Goal: Task Accomplishment & Management: Use online tool/utility

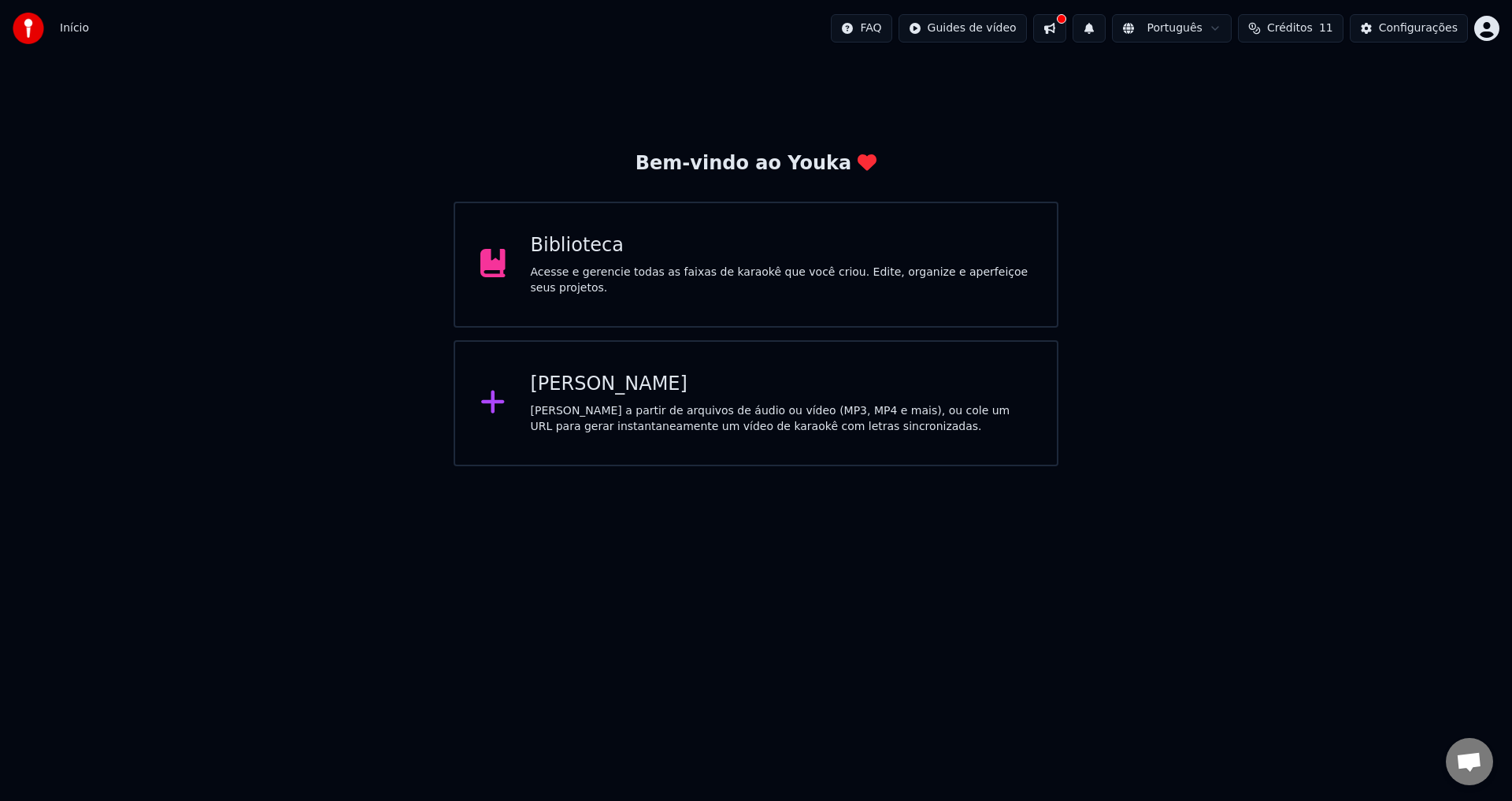
click at [784, 293] on div "Biblioteca Acesse e gerencie todas as faixas de karaokê que você criou. Edite, …" at bounding box center [756, 264] width 604 height 126
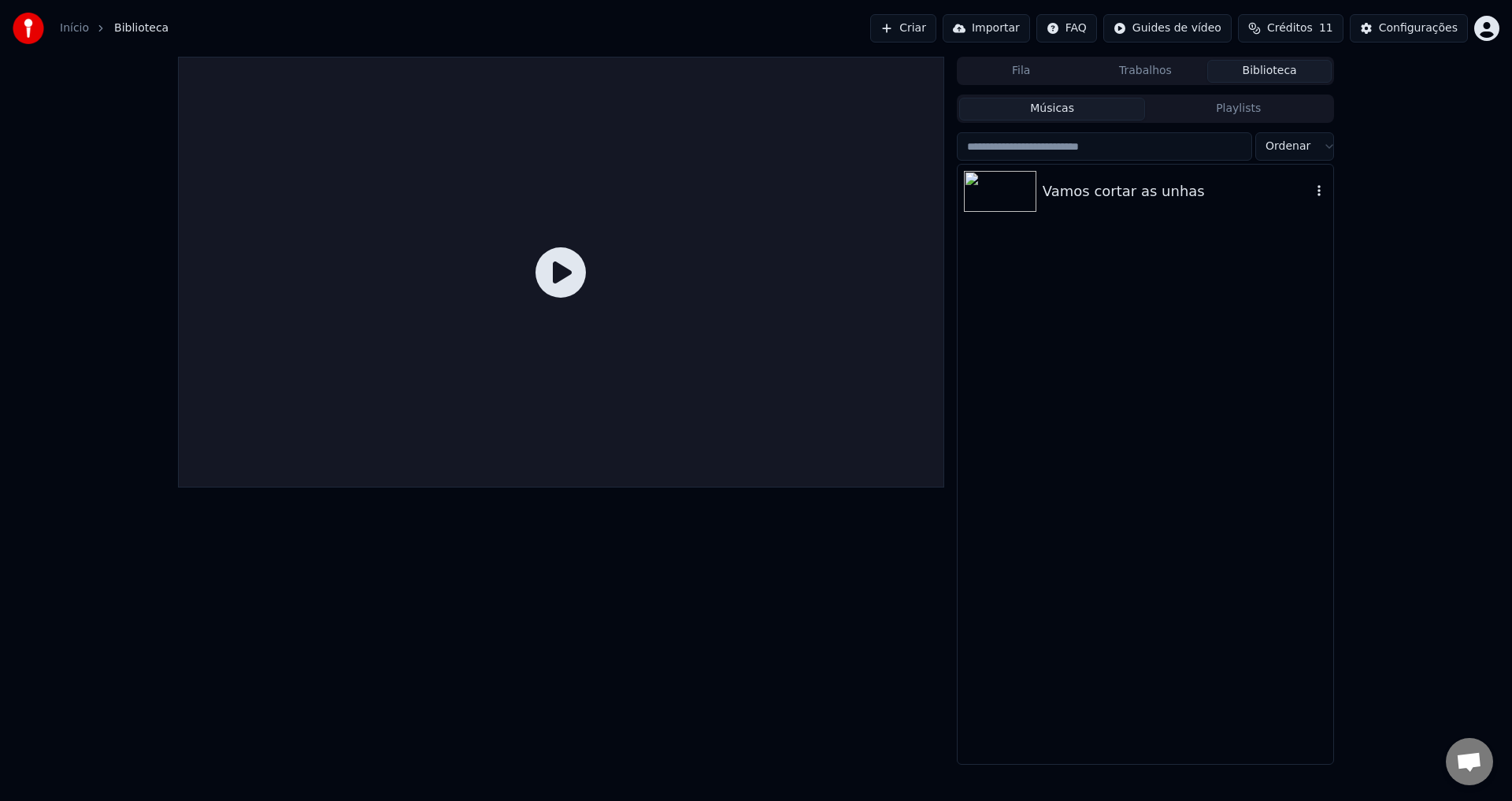
click at [1161, 204] on div "Vamos cortar as unhas" at bounding box center [1145, 191] width 376 height 53
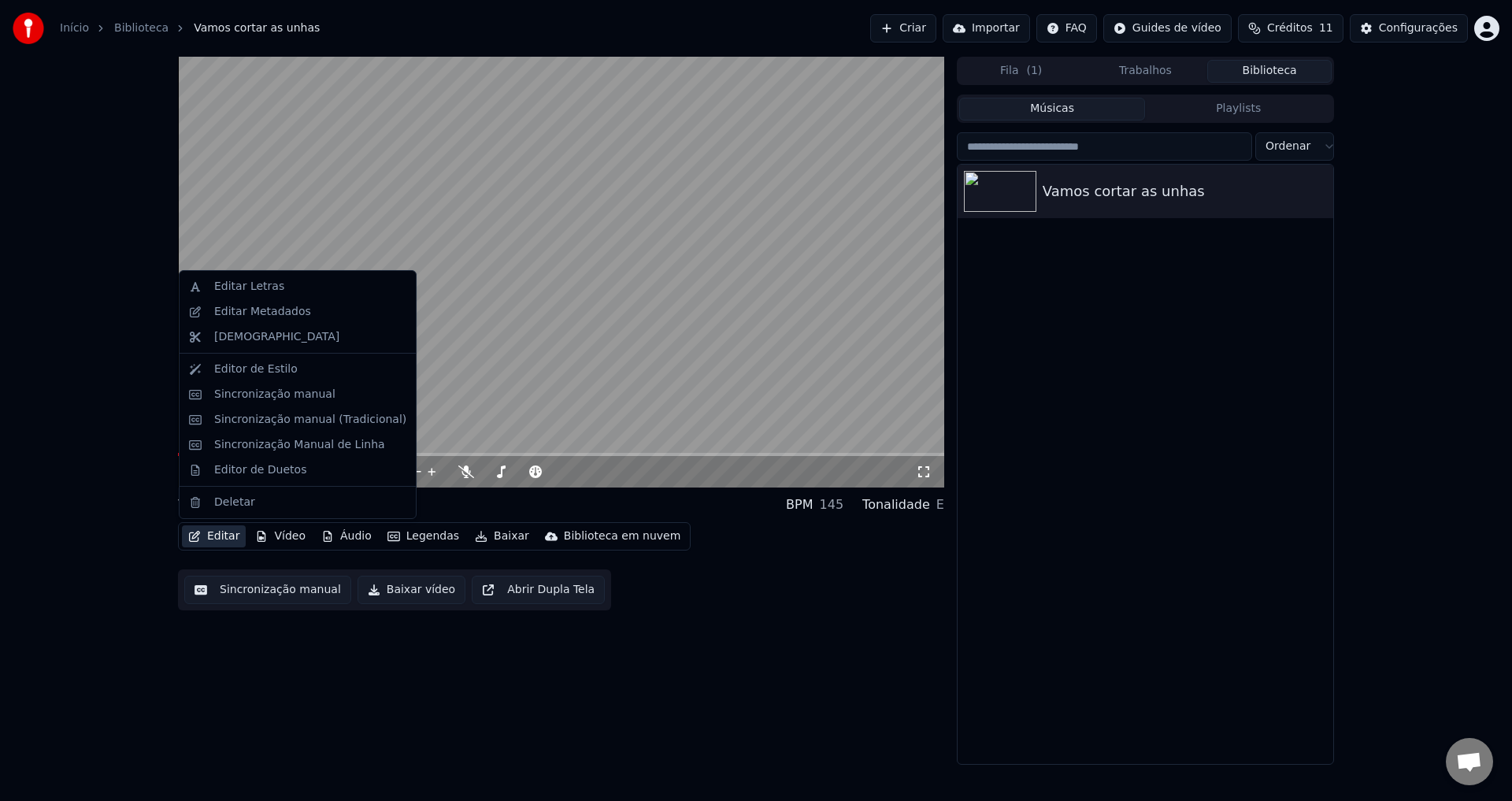
click at [207, 533] on button "Editar" at bounding box center [213, 536] width 63 height 22
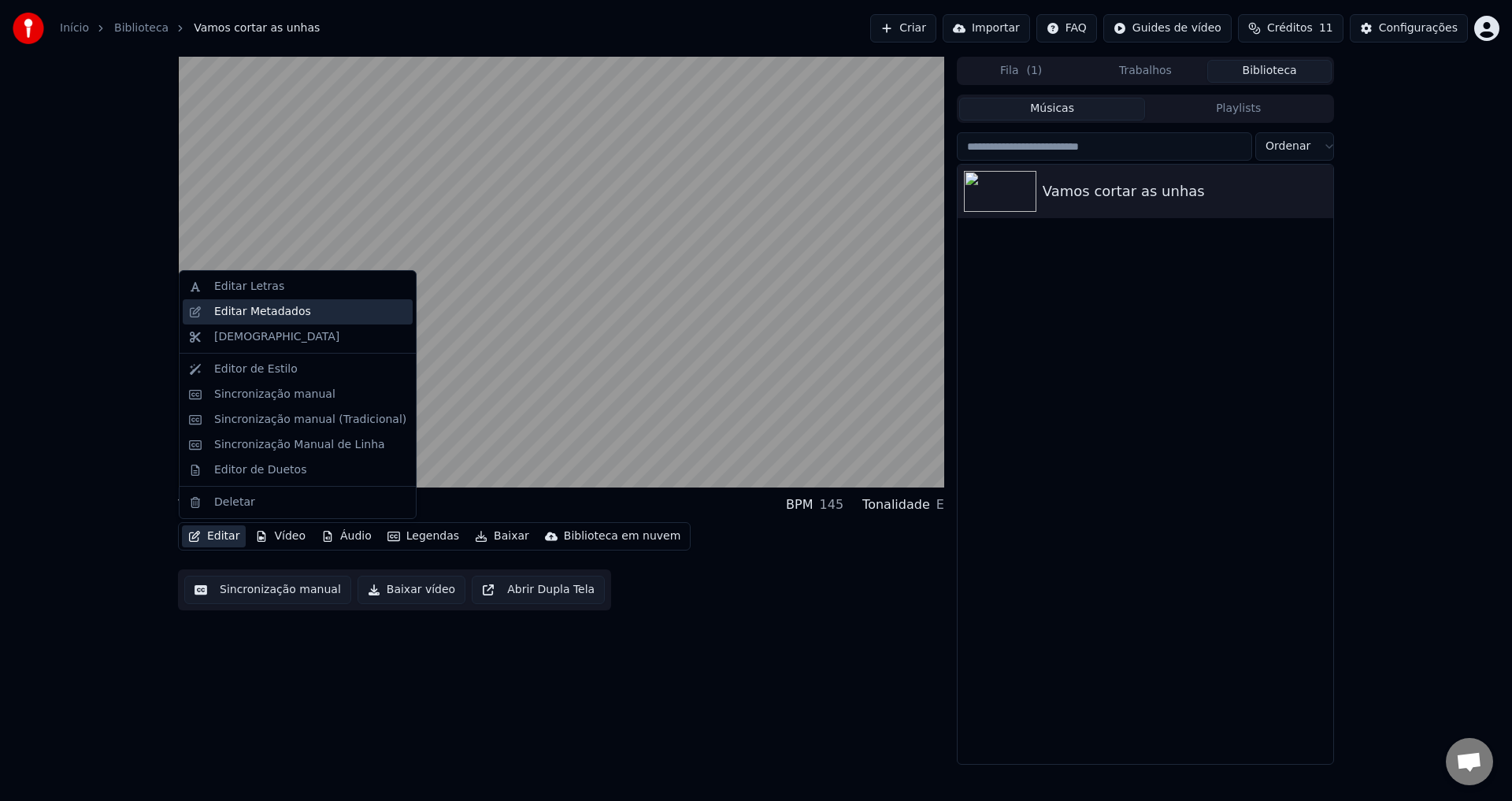
click at [292, 312] on div "Editar Metadados" at bounding box center [262, 312] width 97 height 16
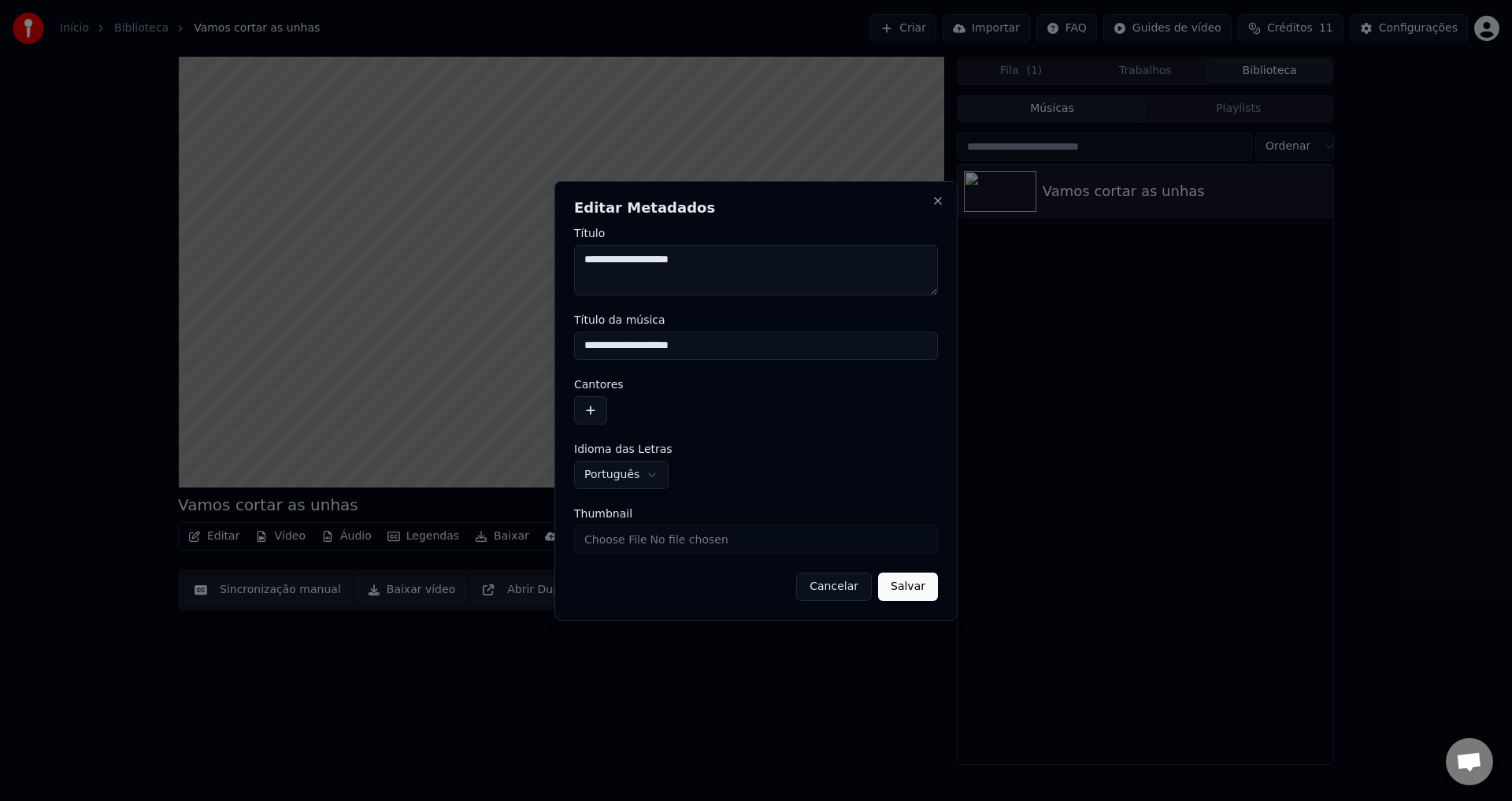
click at [590, 406] on button "button" at bounding box center [590, 410] width 33 height 28
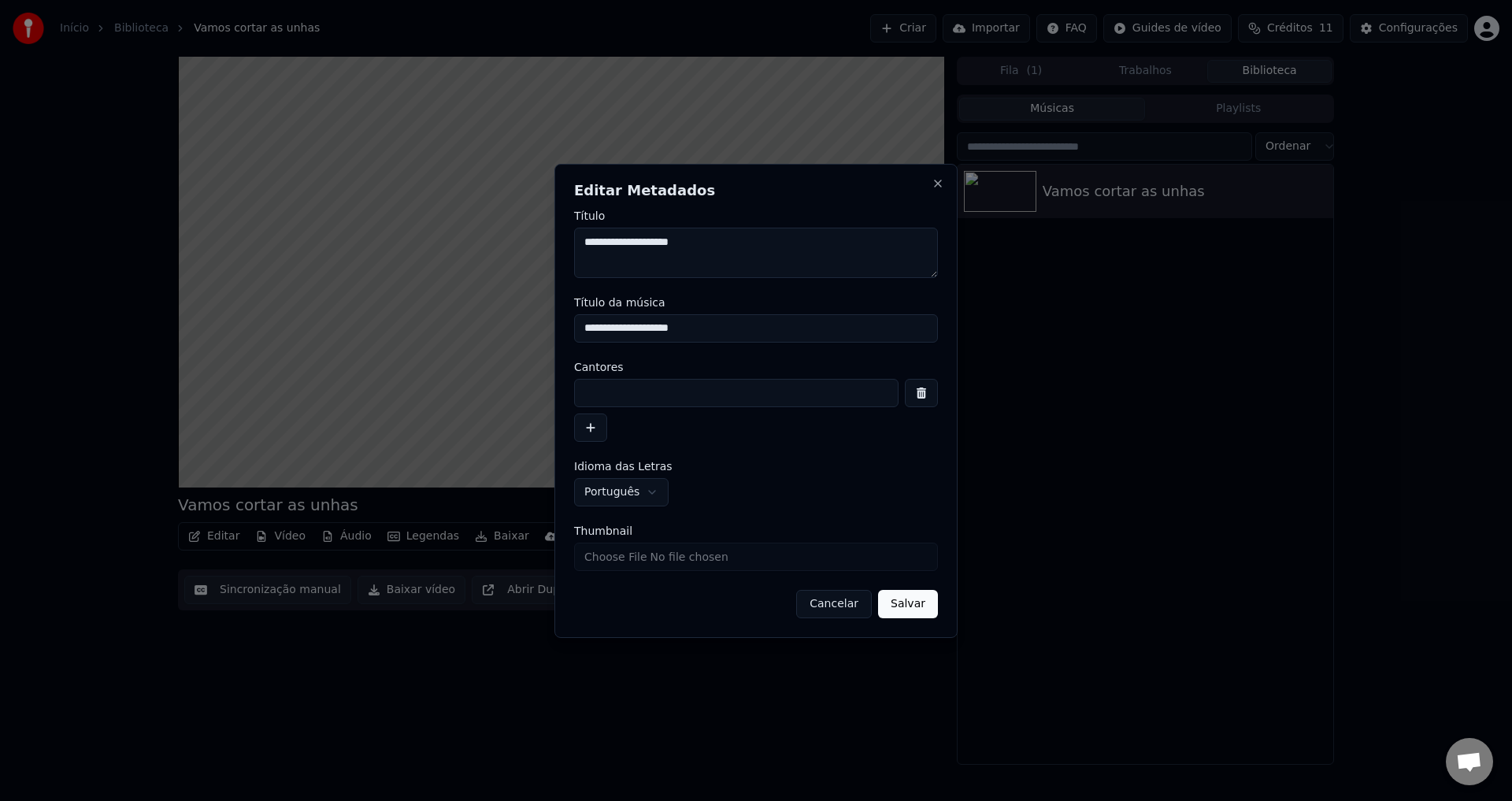
click at [629, 394] on input at bounding box center [736, 392] width 324 height 28
type input "*********"
click at [935, 600] on button "Salvar" at bounding box center [908, 604] width 60 height 28
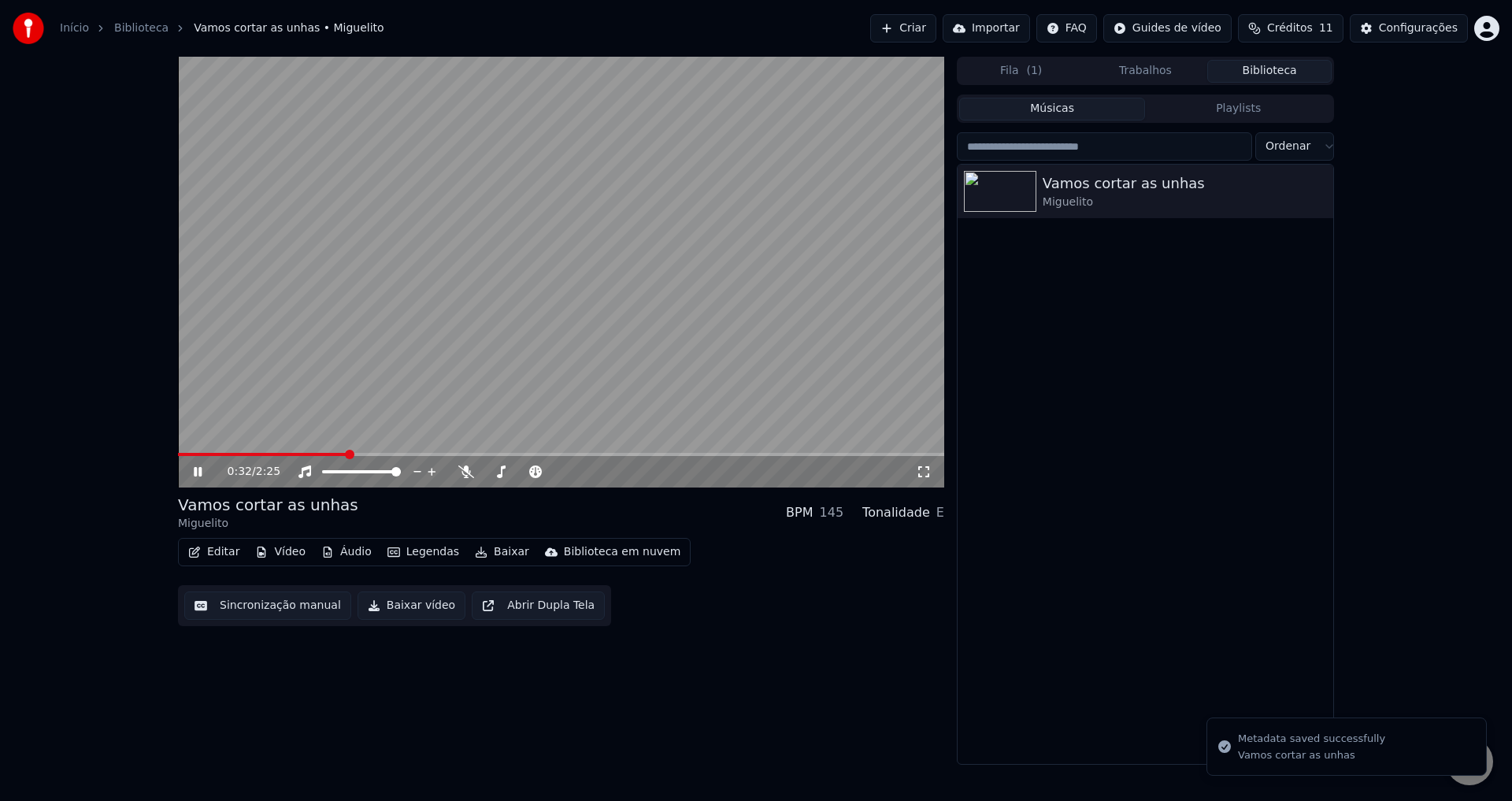
click at [188, 451] on video at bounding box center [560, 272] width 766 height 431
click at [178, 450] on span at bounding box center [182, 454] width 9 height 9
click at [196, 470] on icon at bounding box center [197, 472] width 9 height 11
click at [196, 470] on icon at bounding box center [197, 471] width 8 height 9
click at [1327, 196] on div "Vamos cortar as unhas [PERSON_NAME]" at bounding box center [1145, 191] width 376 height 53
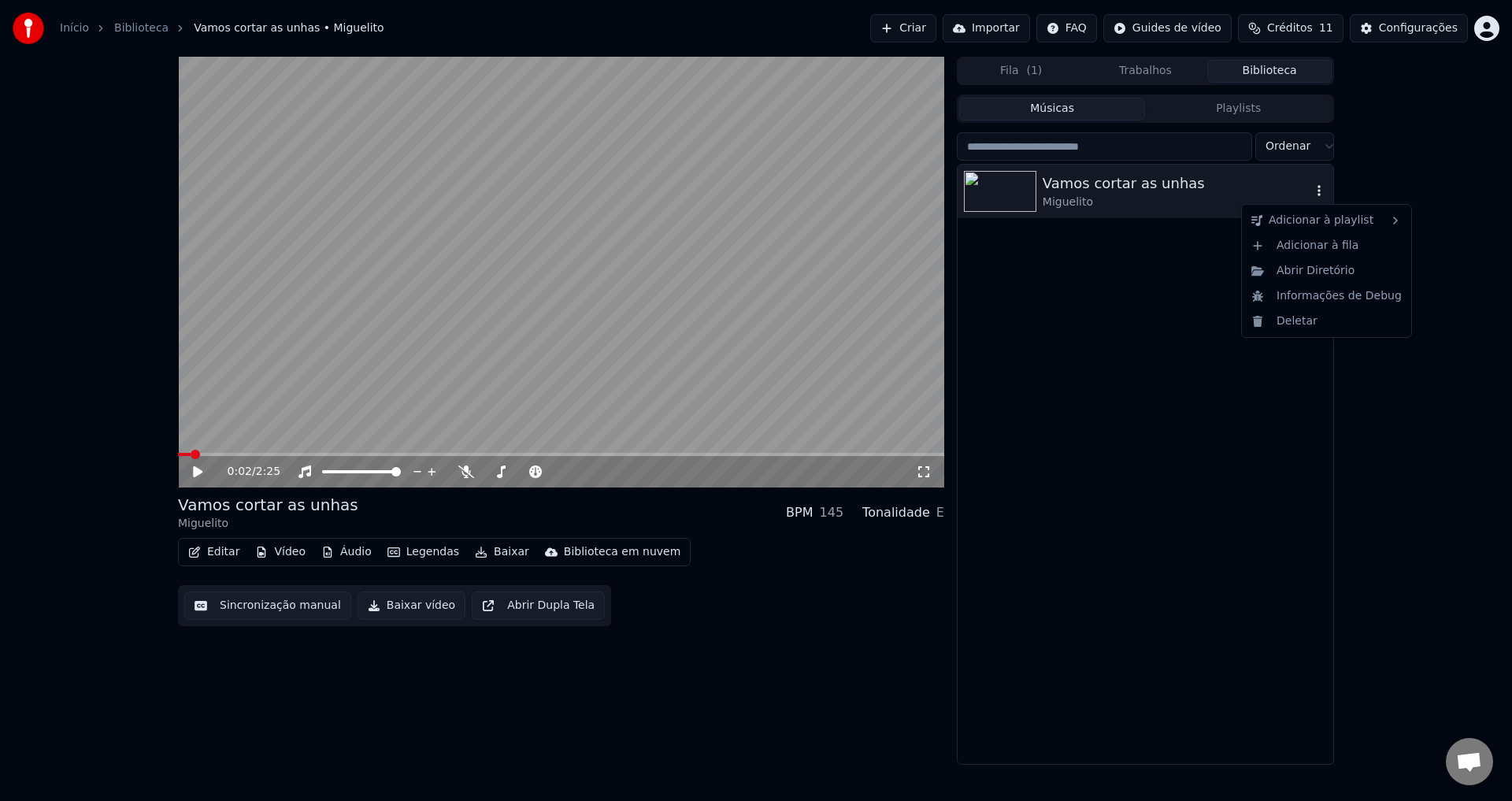
click at [1317, 192] on icon "button" at bounding box center [1318, 191] width 16 height 13
click at [1325, 316] on div "Deletar" at bounding box center [1326, 322] width 163 height 25
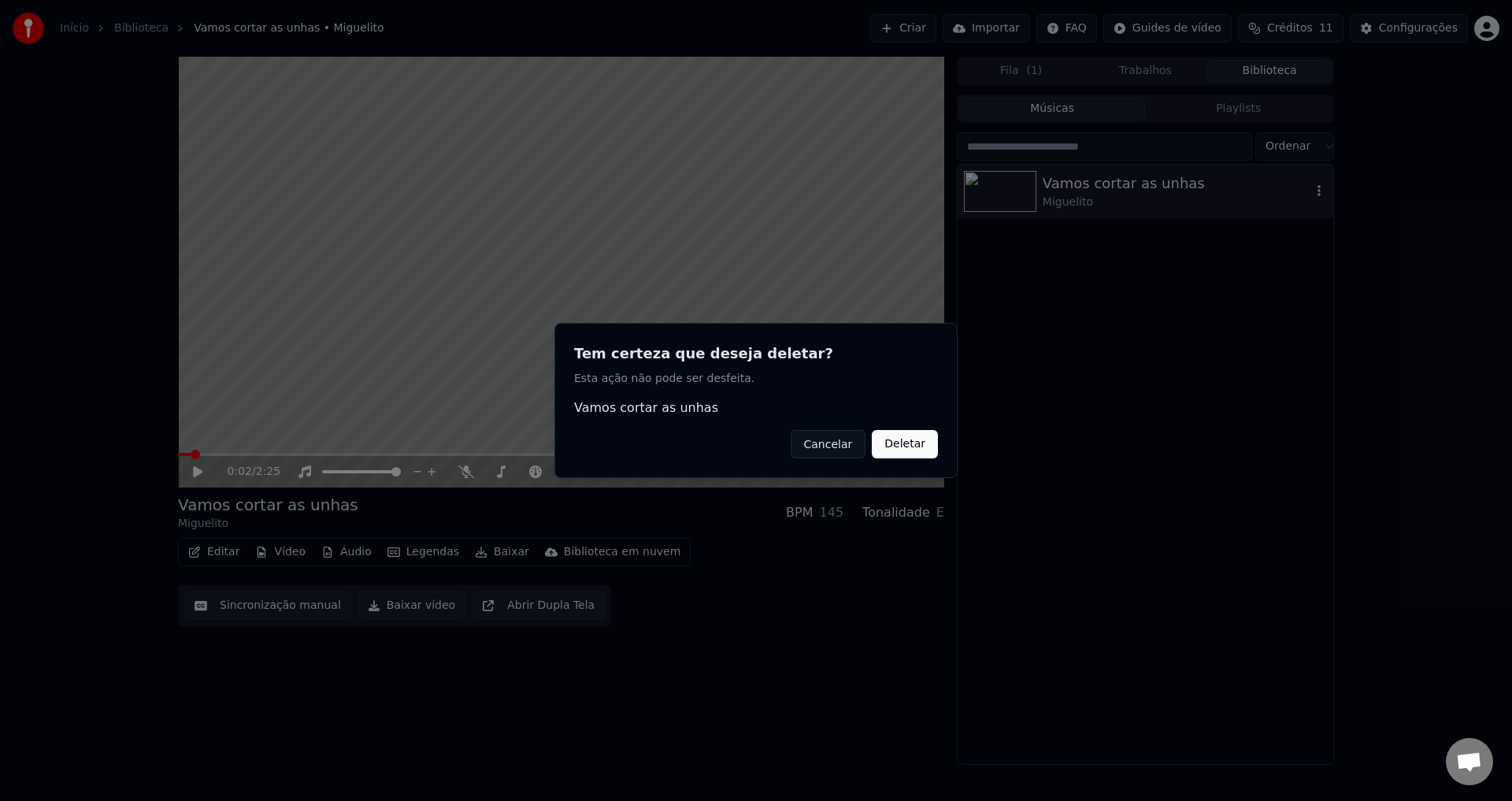
click at [909, 431] on button "Deletar" at bounding box center [904, 444] width 66 height 28
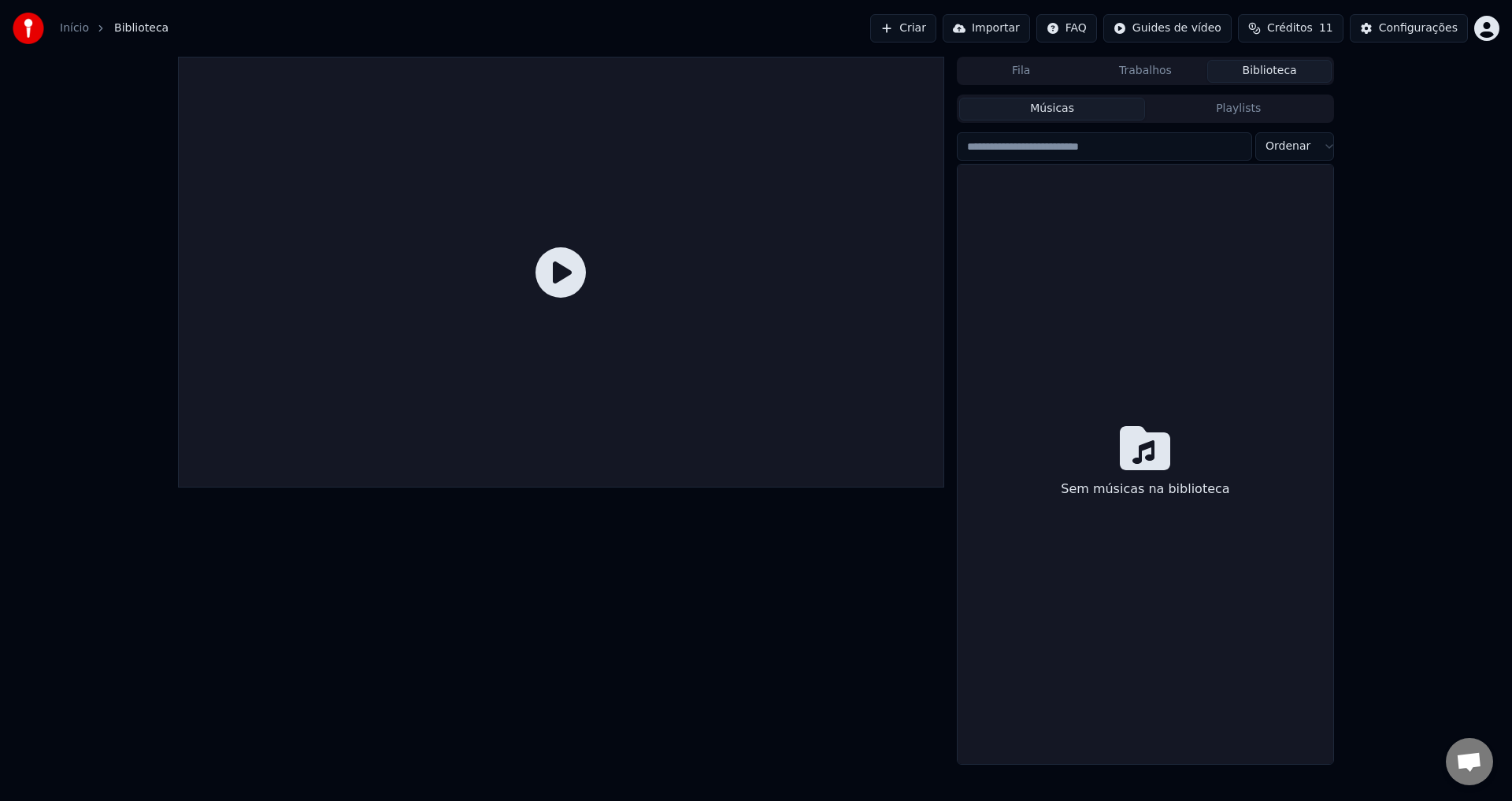
click at [564, 272] on icon at bounding box center [560, 273] width 51 height 51
click at [934, 22] on button "Criar" at bounding box center [903, 28] width 66 height 28
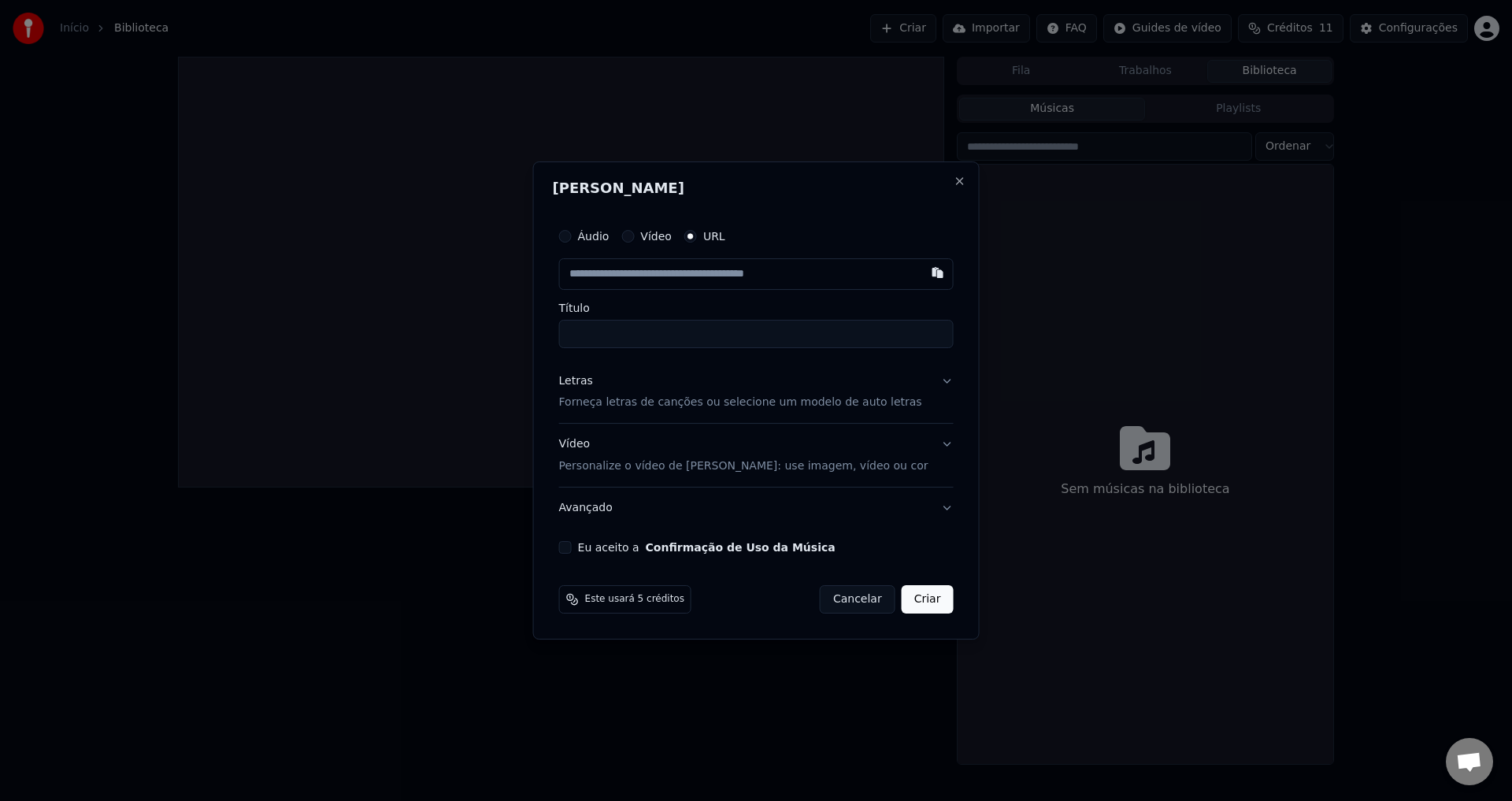
click at [634, 230] on button "Vídeo" at bounding box center [627, 236] width 13 height 13
click at [730, 266] on div "Nenhum arquivo escolhido" at bounding box center [756, 273] width 160 height 16
drag, startPoint x: 689, startPoint y: 333, endPoint x: 762, endPoint y: 337, distance: 73.1
click at [762, 337] on input "**********" at bounding box center [756, 333] width 395 height 28
type input "**********"
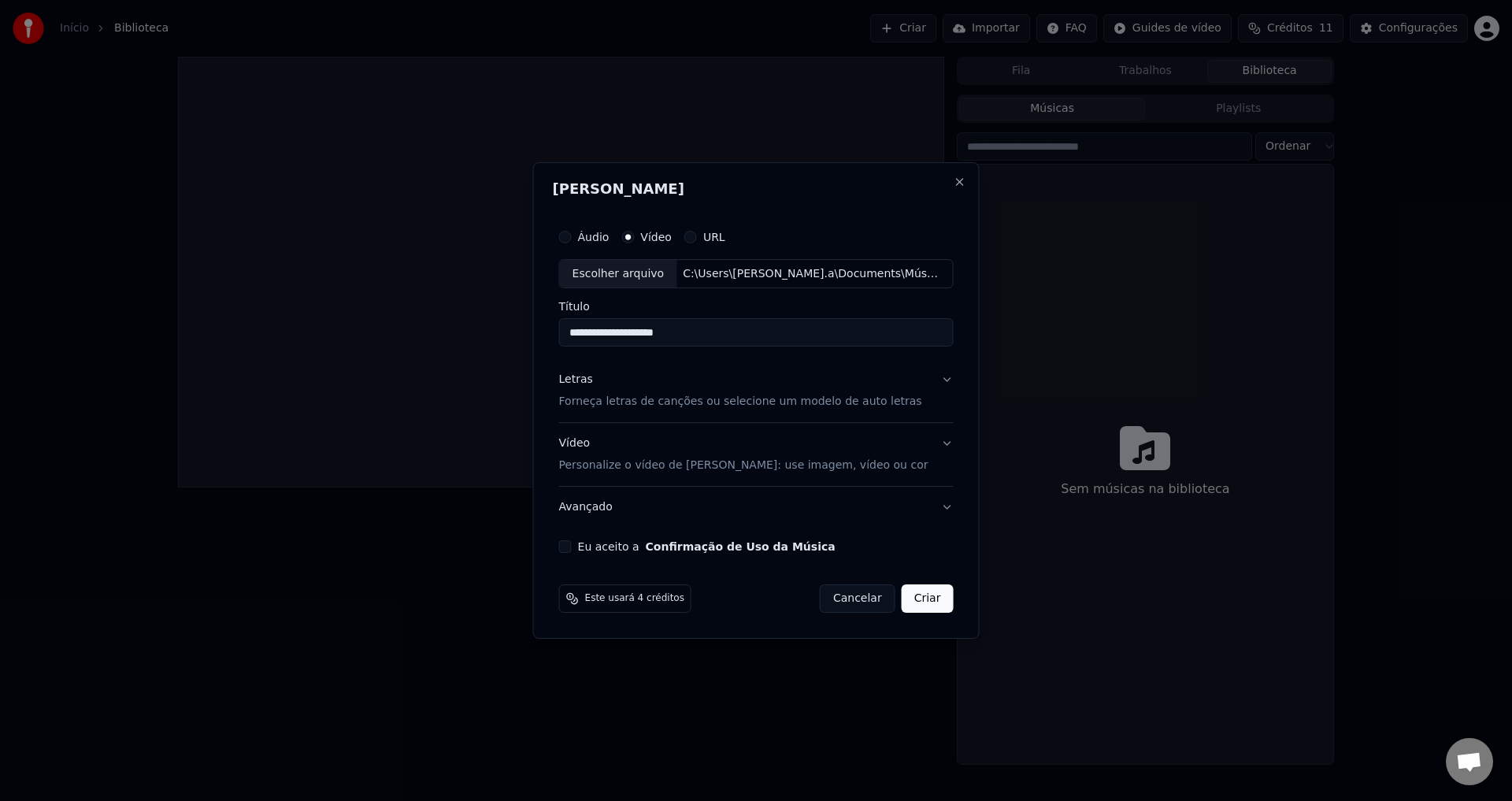
click at [753, 398] on p "Forneça letras de canções ou selecione um modelo de auto letras" at bounding box center [740, 402] width 363 height 16
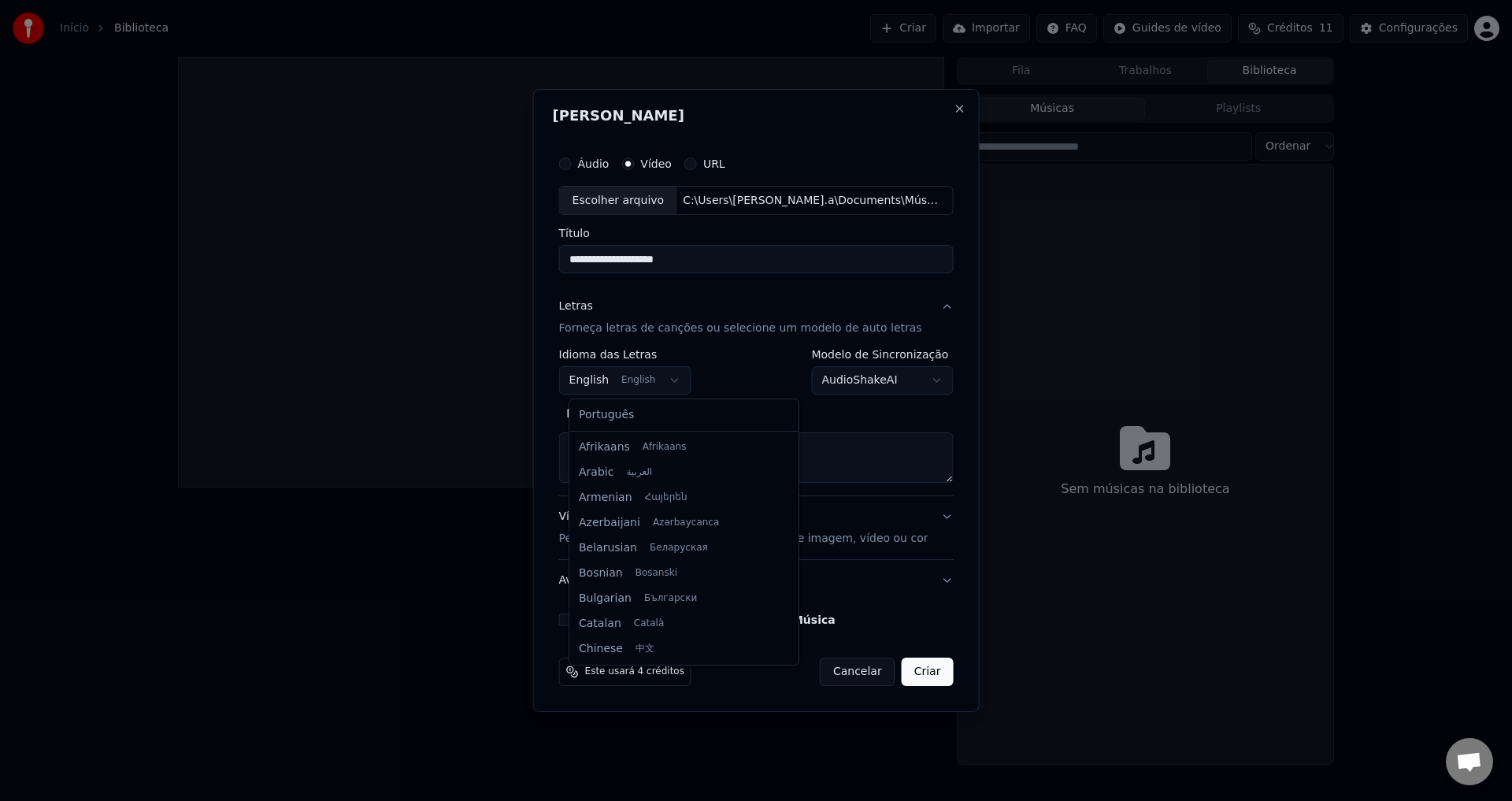
click at [626, 385] on body "**********" at bounding box center [756, 400] width 1512 height 801
select select "**"
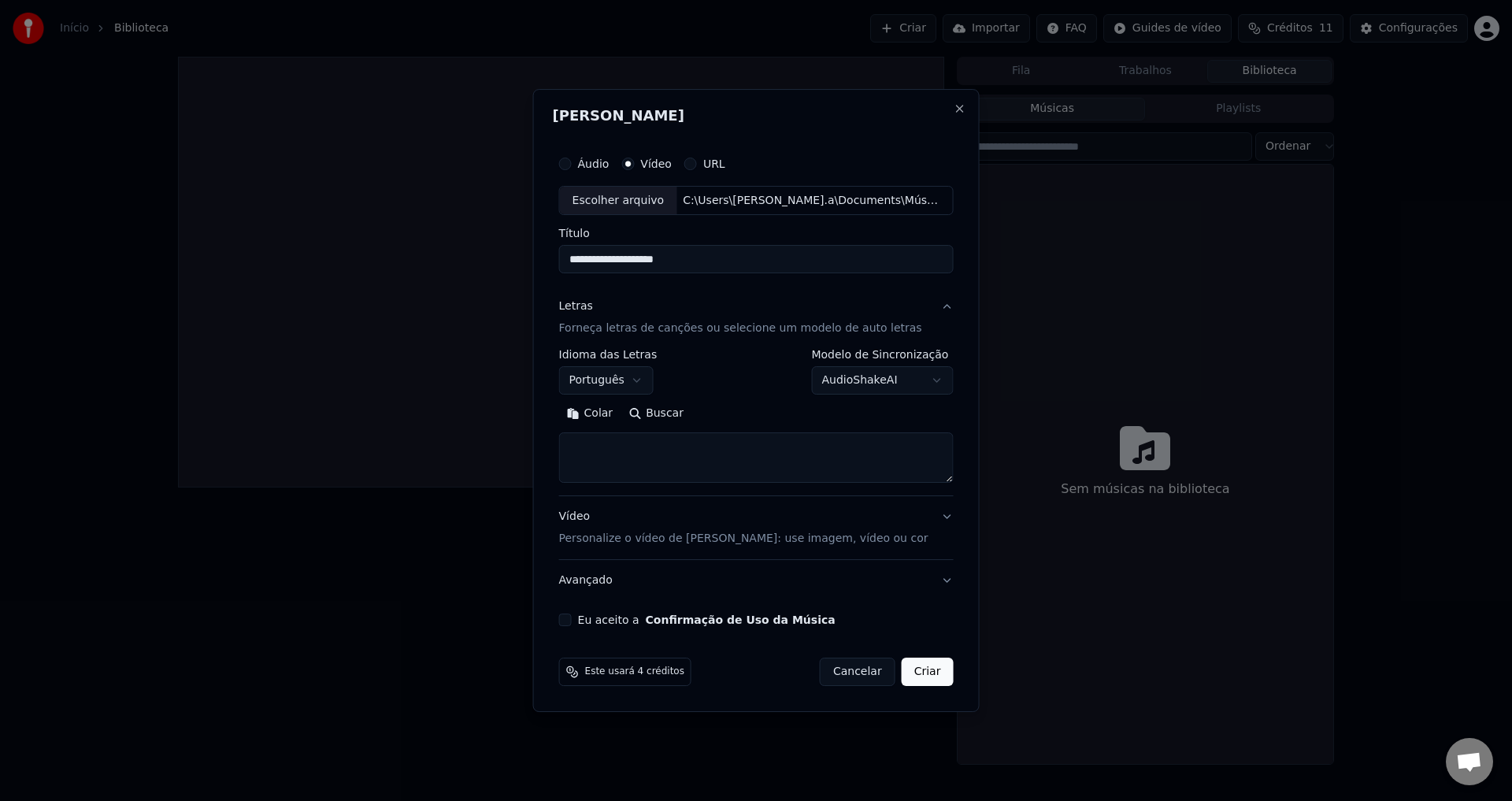
click at [623, 450] on textarea at bounding box center [756, 458] width 395 height 51
paste textarea "**********"
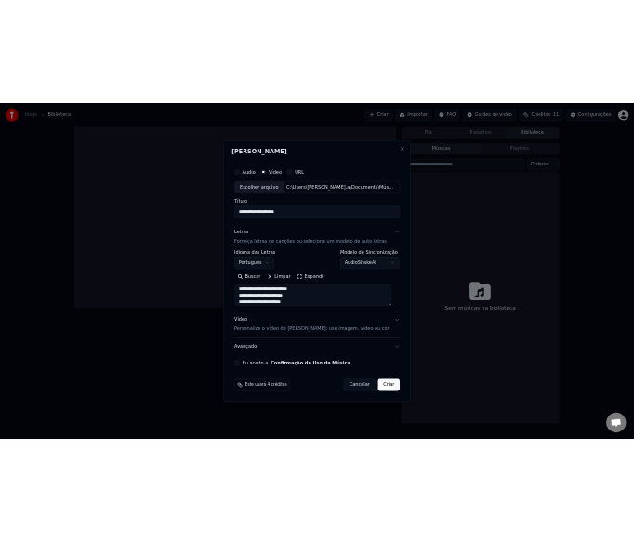
scroll to position [0, 0]
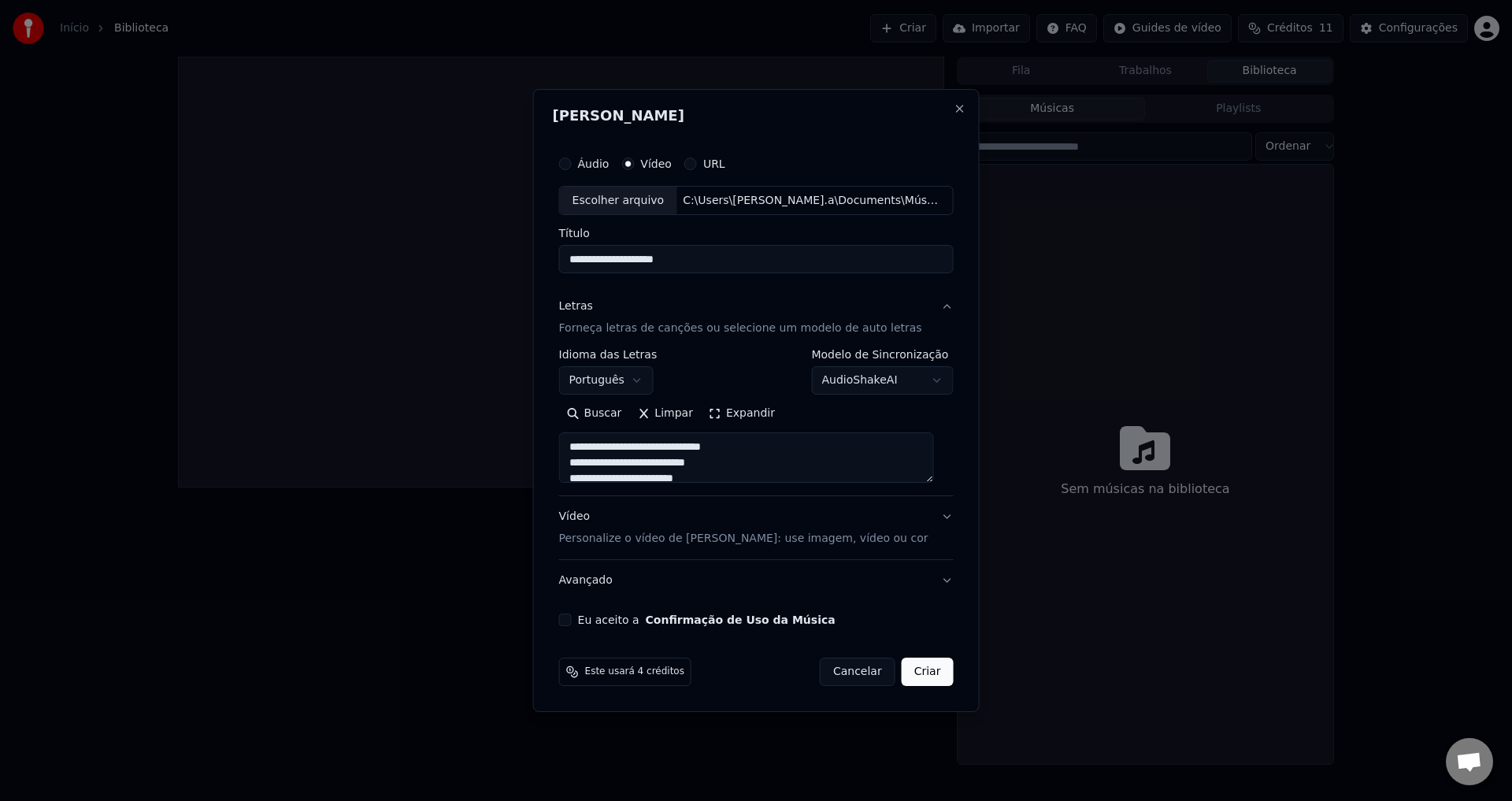
type textarea "**********"
click at [934, 514] on button "Vídeo Personalize o vídeo de karaokê: use imagem, vídeo ou cor" at bounding box center [756, 528] width 395 height 63
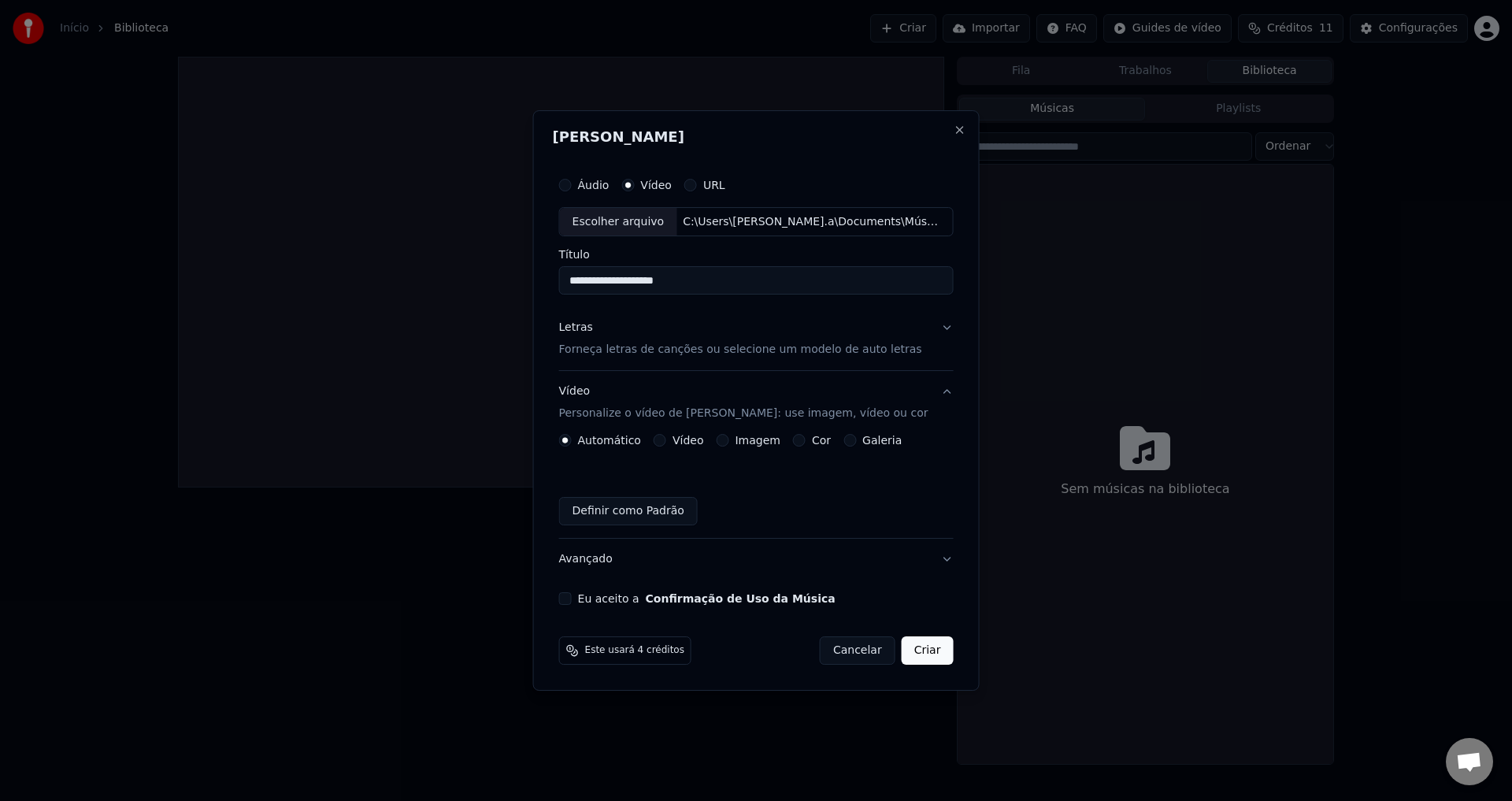
click at [571, 601] on button "Eu aceito a Confirmação de Uso da Música" at bounding box center [565, 598] width 13 height 13
click at [939, 329] on button "Letras Forneça letras de canções ou selecione um modelo de auto letras" at bounding box center [756, 340] width 395 height 63
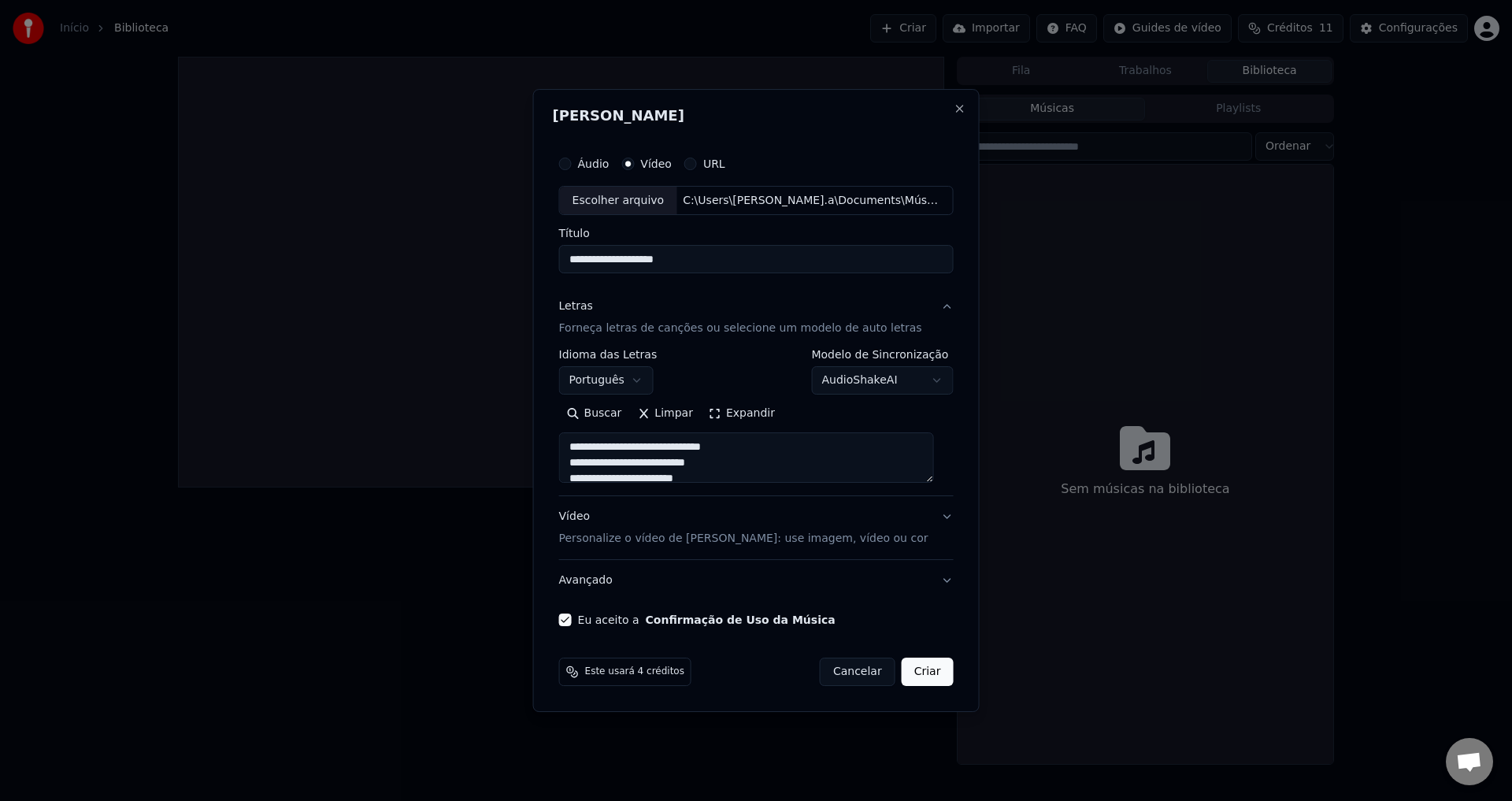
click at [919, 680] on button "Criar" at bounding box center [927, 671] width 52 height 28
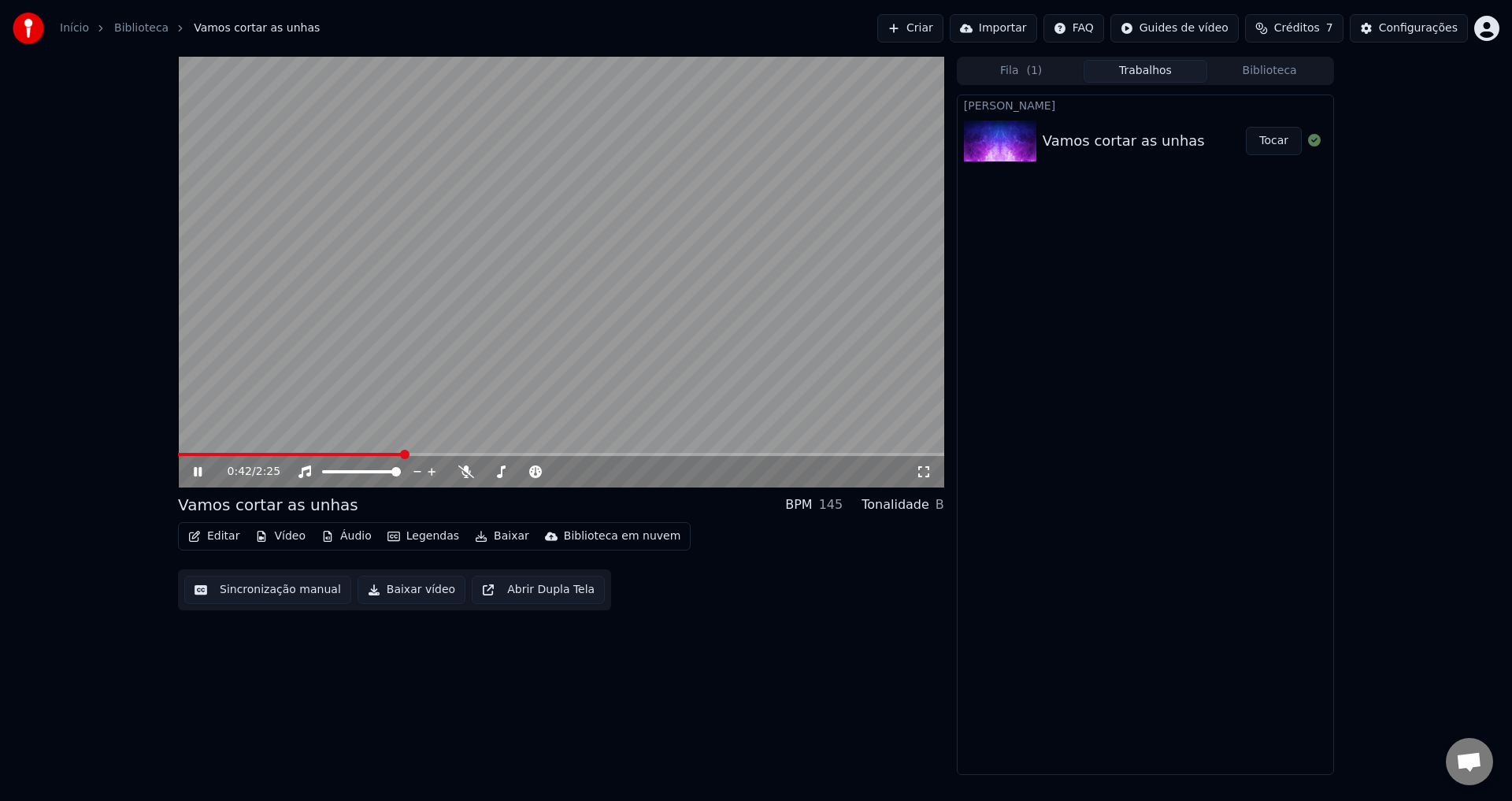
click at [393, 252] on video at bounding box center [560, 272] width 766 height 431
click at [228, 536] on button "Editar" at bounding box center [213, 536] width 63 height 22
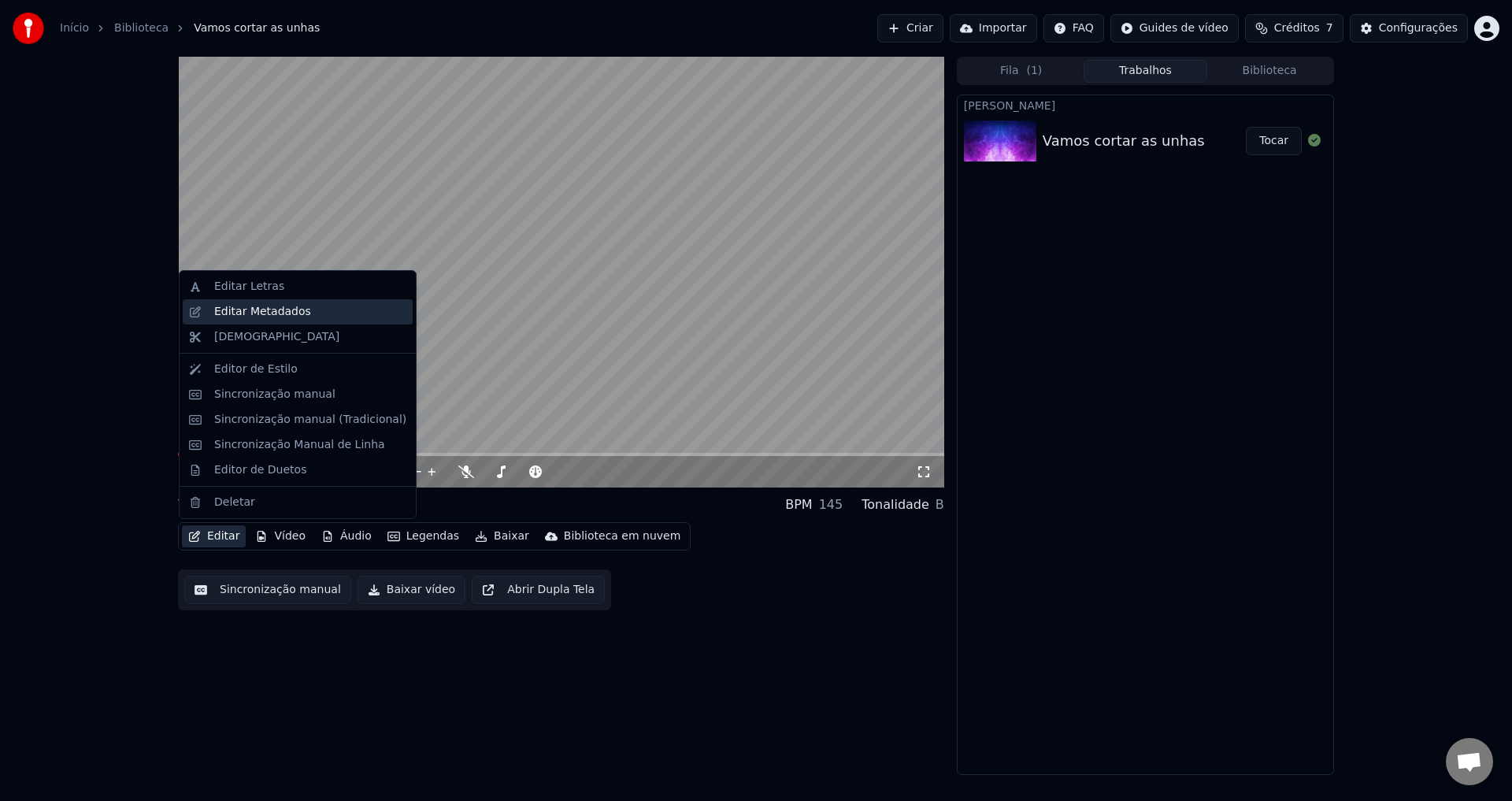
click at [276, 312] on div "Editar Metadados" at bounding box center [262, 312] width 97 height 16
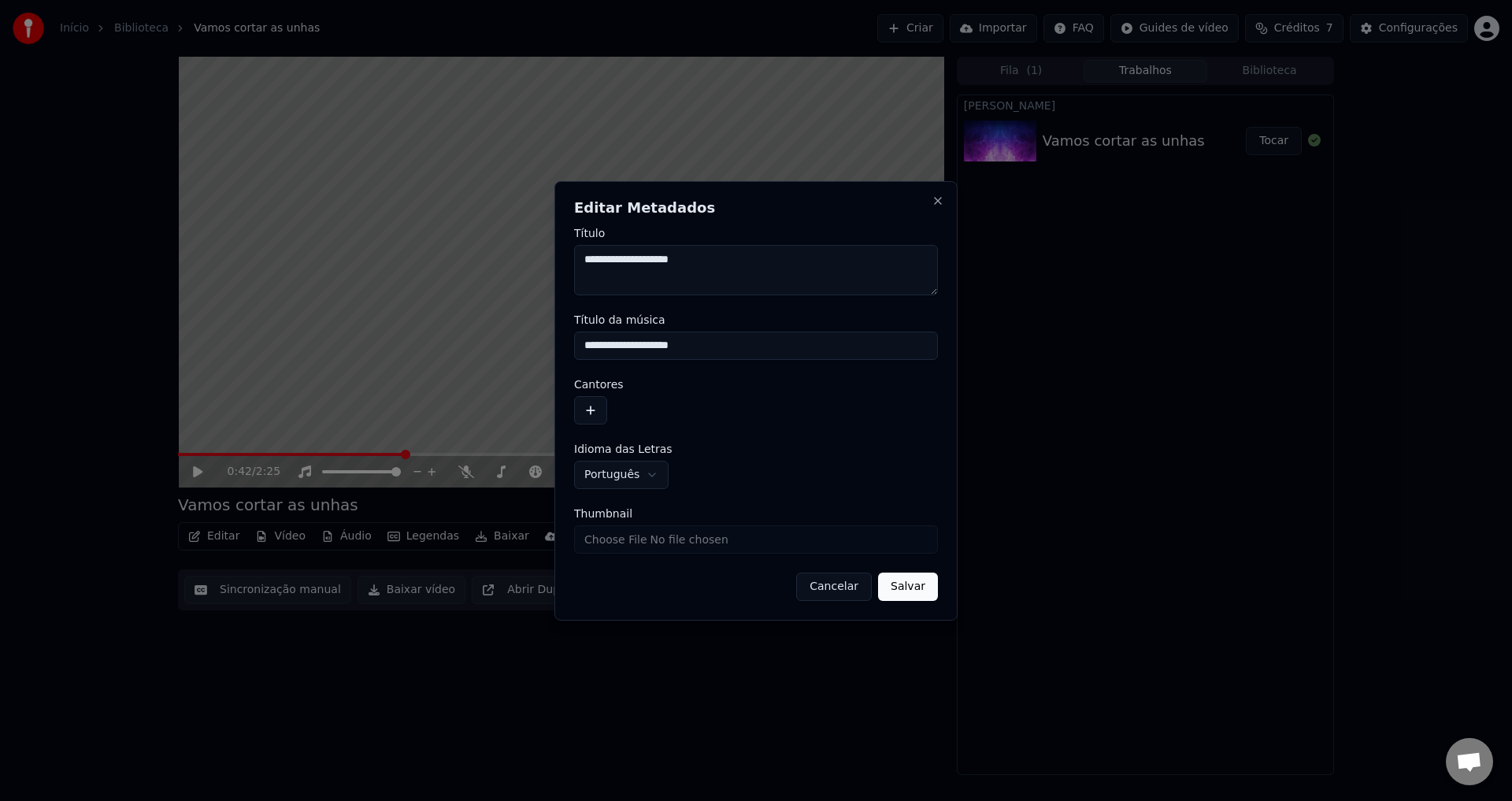
click at [595, 407] on button "button" at bounding box center [590, 410] width 33 height 28
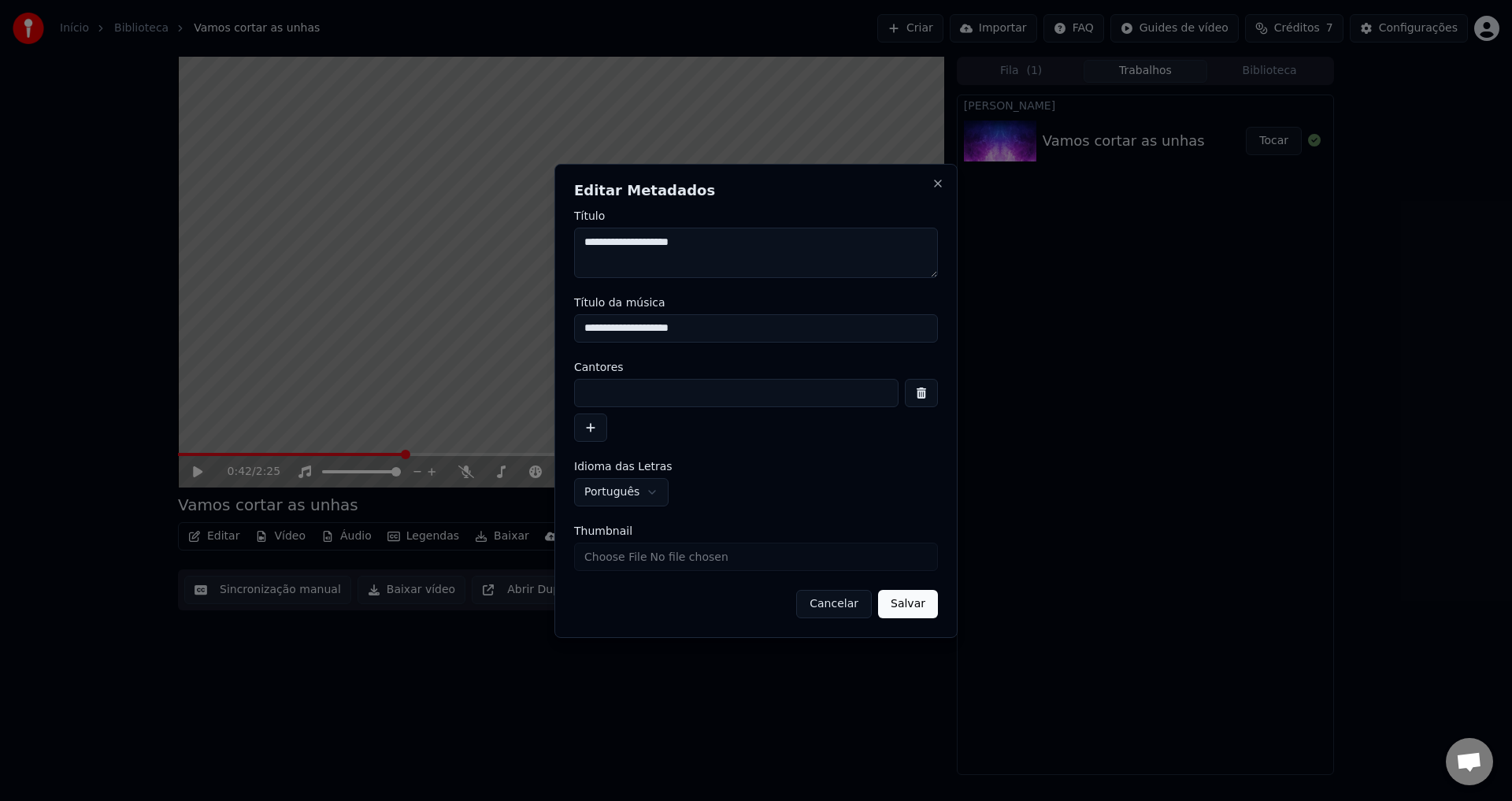
drag, startPoint x: 661, startPoint y: 395, endPoint x: 682, endPoint y: 377, distance: 27.7
click at [680, 379] on input at bounding box center [736, 392] width 324 height 28
type input "*********"
click at [916, 605] on button "Salvar" at bounding box center [908, 604] width 60 height 28
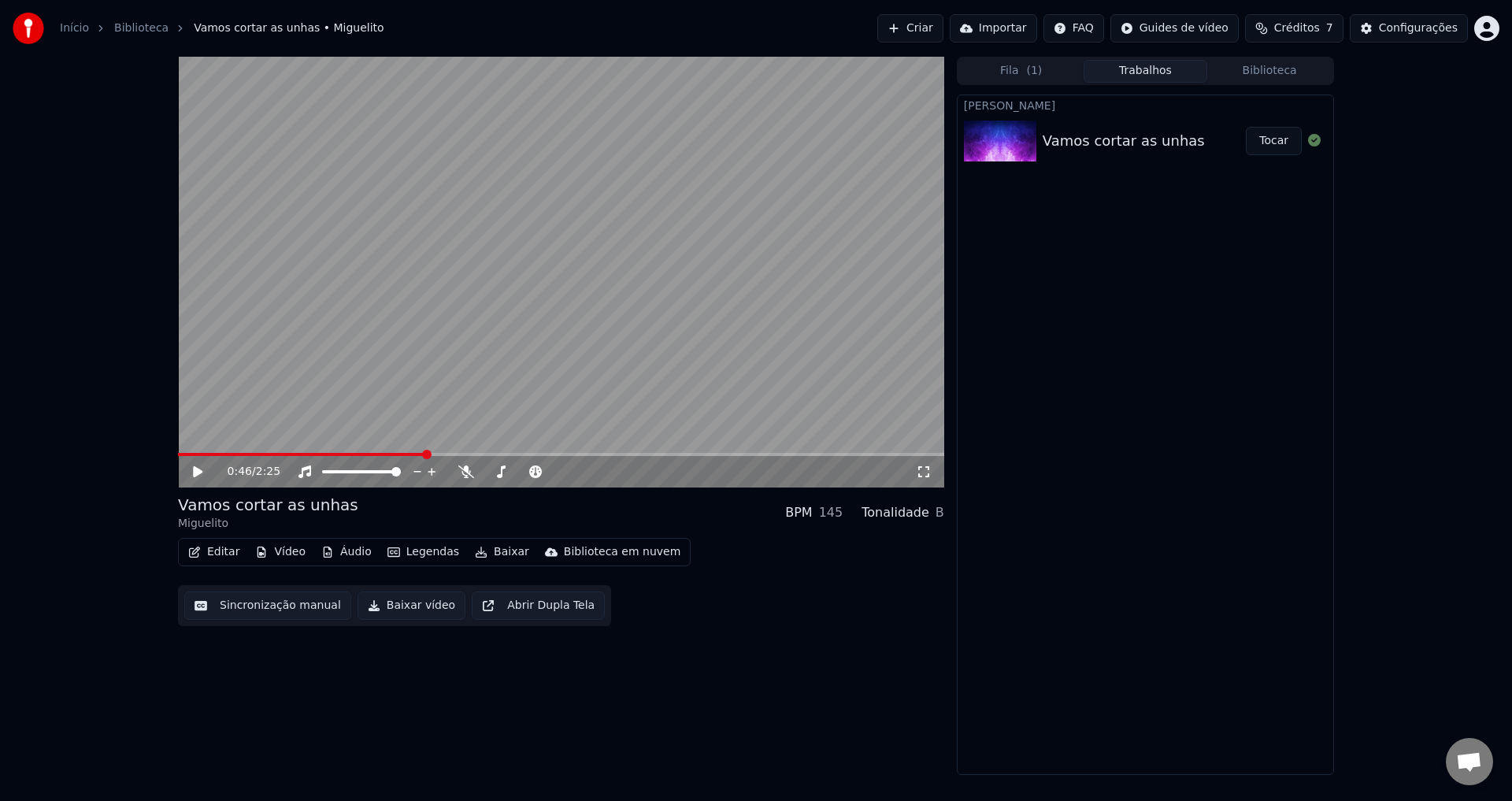
click at [196, 452] on video at bounding box center [560, 272] width 766 height 431
click at [185, 458] on div "0:47 / 2:25" at bounding box center [560, 471] width 766 height 31
click at [185, 456] on div "0:48 / 2:25" at bounding box center [560, 471] width 766 height 31
click at [178, 451] on span at bounding box center [182, 454] width 9 height 9
click at [197, 470] on icon at bounding box center [209, 472] width 37 height 13
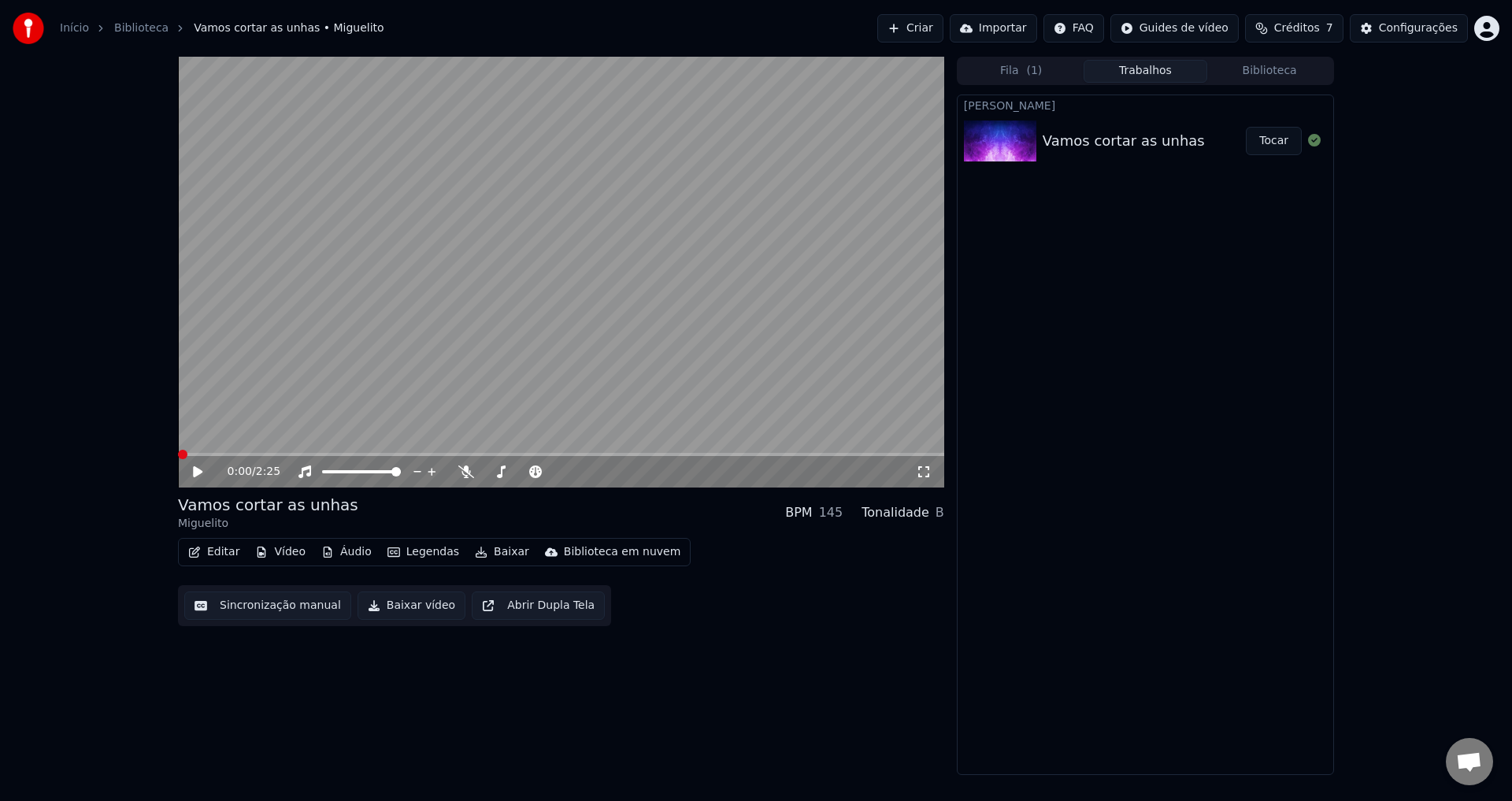
click at [178, 458] on span at bounding box center [182, 454] width 9 height 9
click at [1133, 147] on div "Vamos cortar as unhas" at bounding box center [1123, 141] width 163 height 22
click at [1276, 141] on button "Tocar" at bounding box center [1273, 141] width 56 height 28
click at [193, 467] on icon at bounding box center [209, 472] width 37 height 13
click at [178, 455] on span at bounding box center [182, 454] width 9 height 9
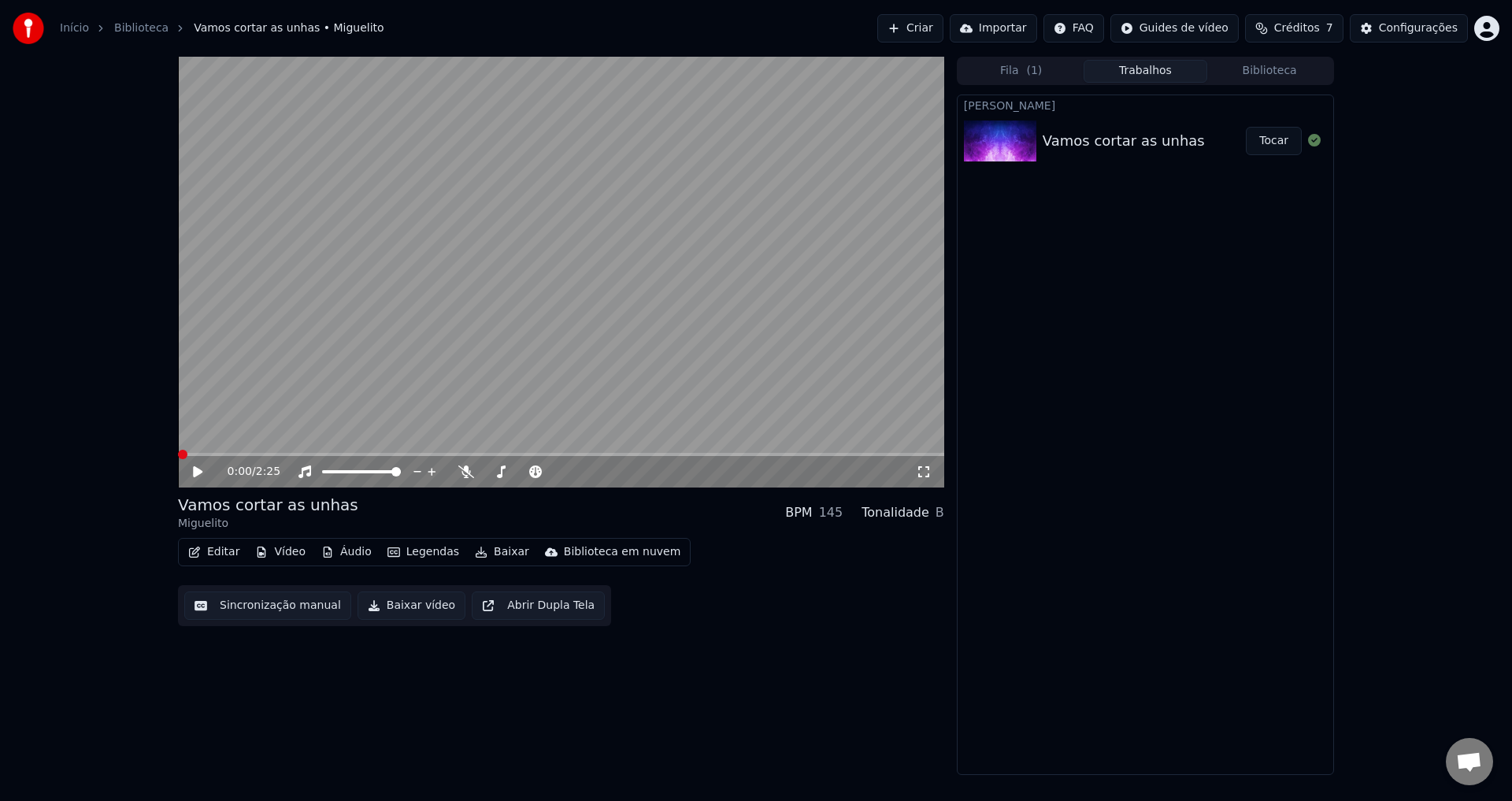
click at [141, 27] on link "Biblioteca" at bounding box center [141, 28] width 54 height 16
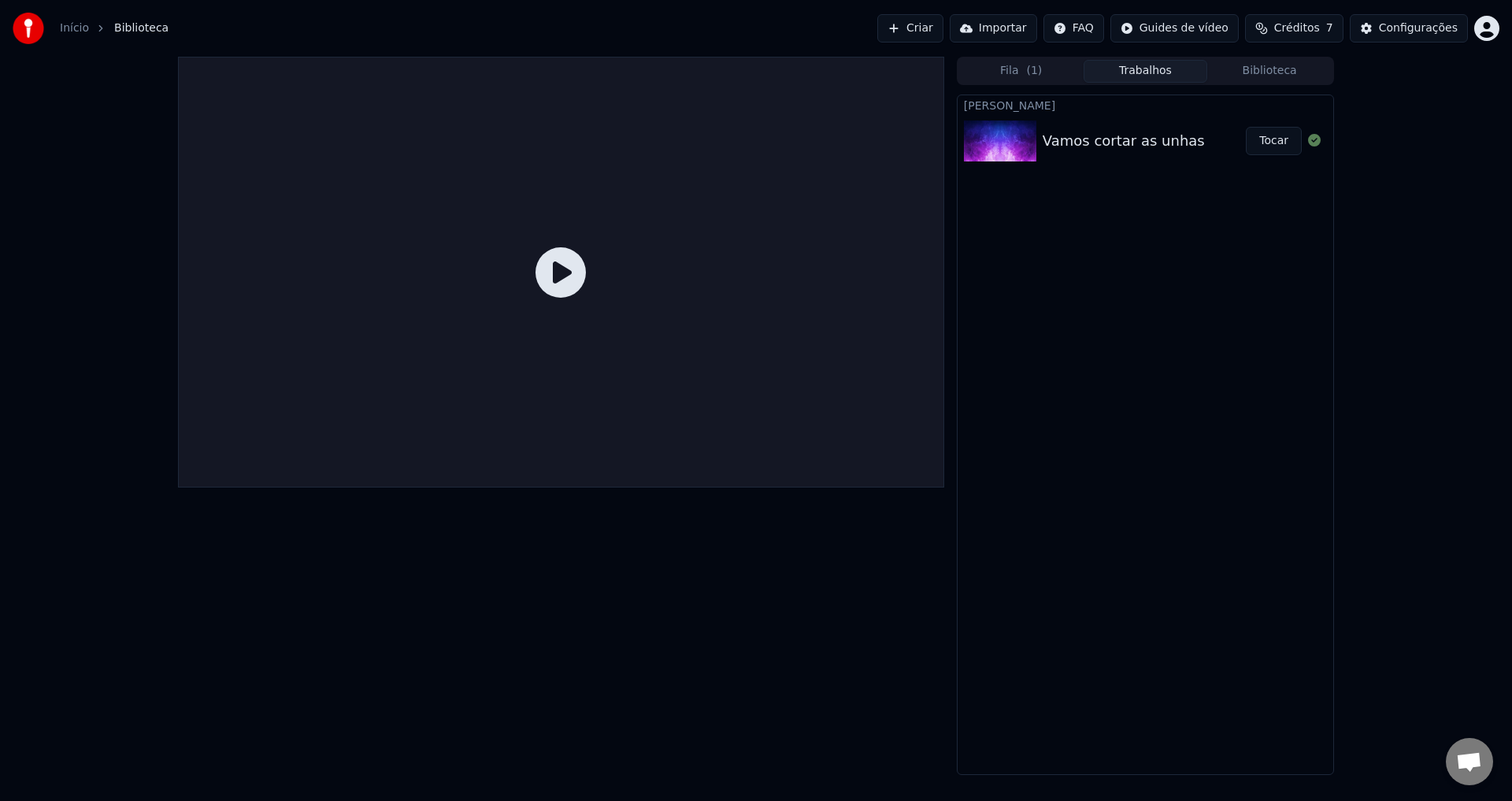
click at [1266, 148] on button "Tocar" at bounding box center [1273, 141] width 56 height 28
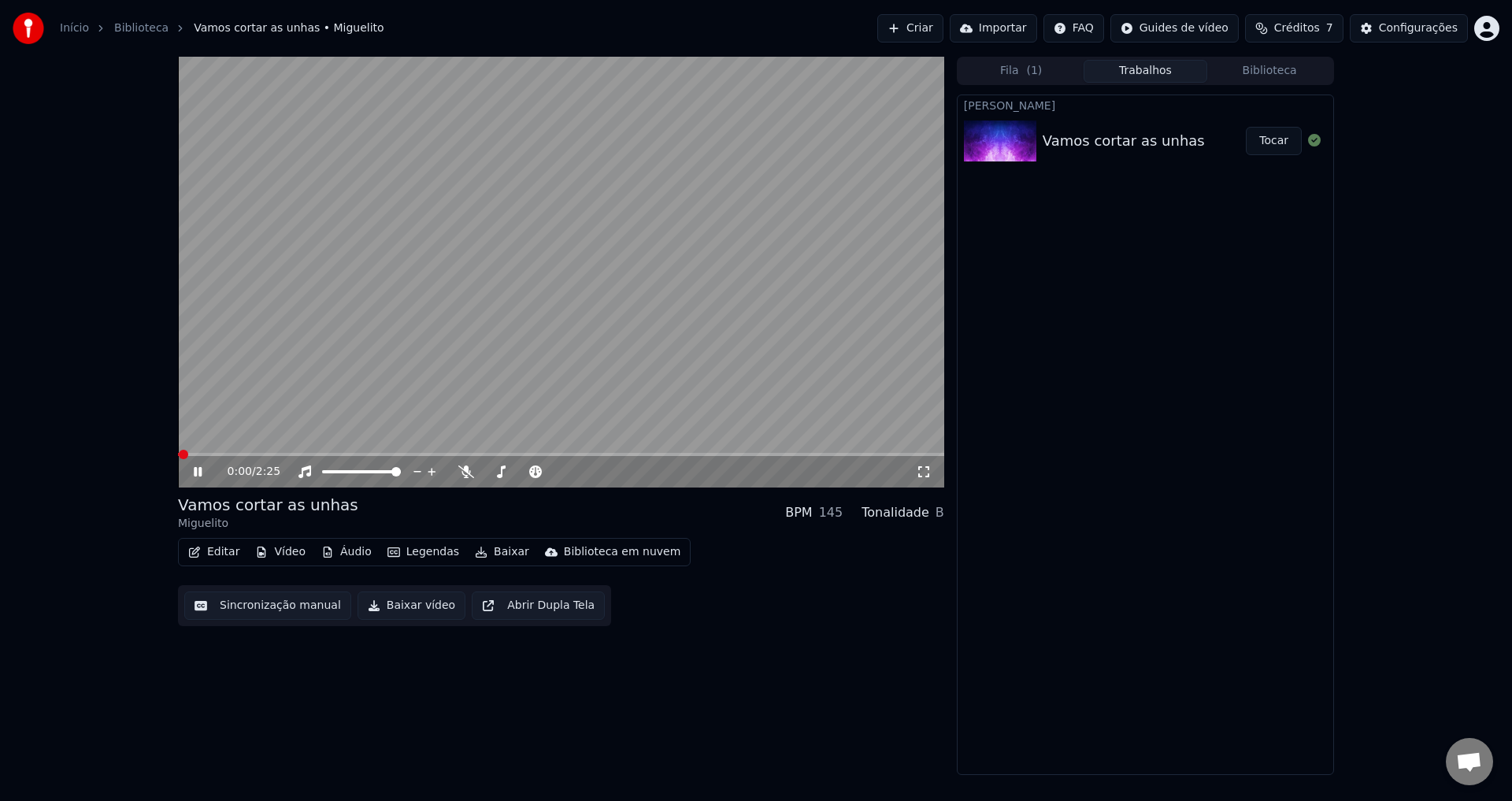
click at [1036, 69] on span "( 1 )" at bounding box center [1034, 70] width 16 height 16
click at [1173, 69] on button "Trabalhos" at bounding box center [1145, 71] width 124 height 23
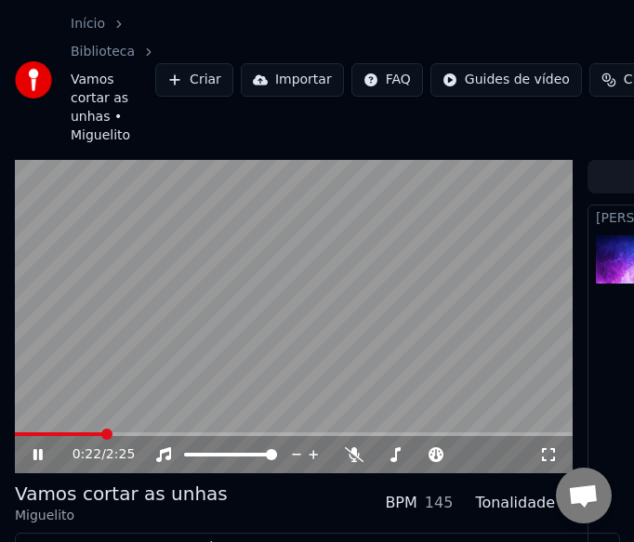
click at [39, 449] on icon at bounding box center [37, 454] width 9 height 11
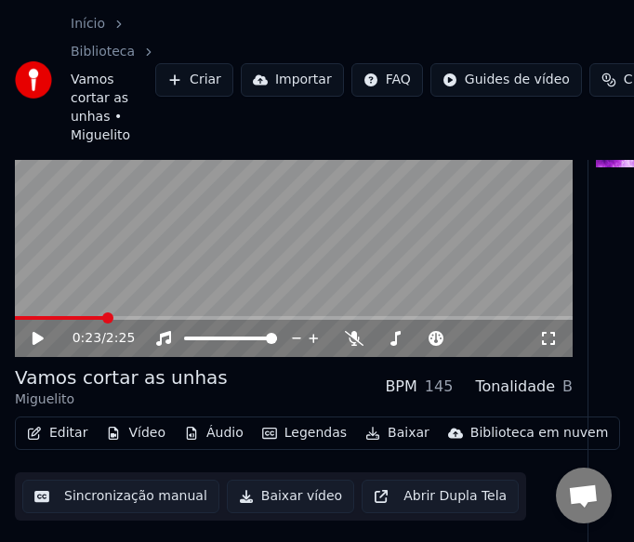
scroll to position [118, 0]
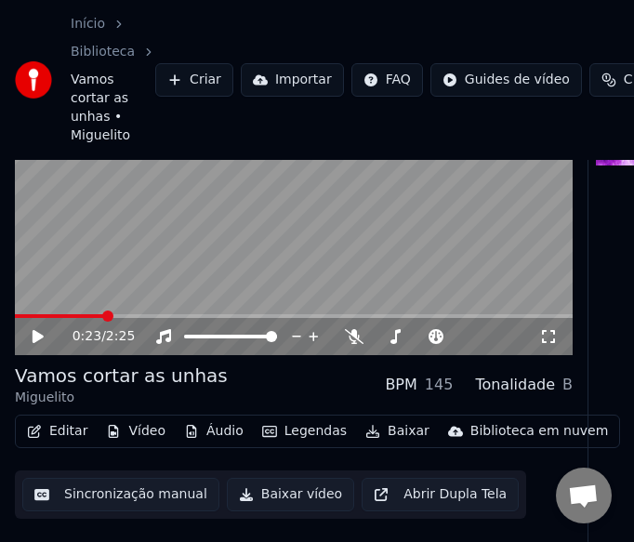
click at [60, 418] on button "Editar" at bounding box center [57, 431] width 75 height 26
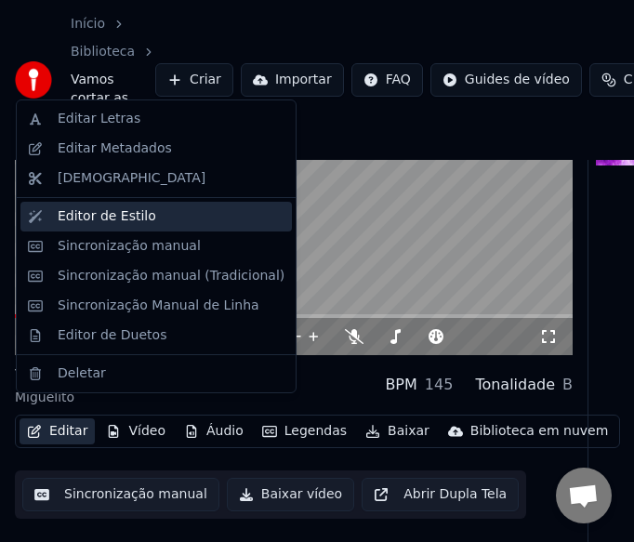
click at [104, 213] on div "Editor de Estilo" at bounding box center [107, 216] width 99 height 19
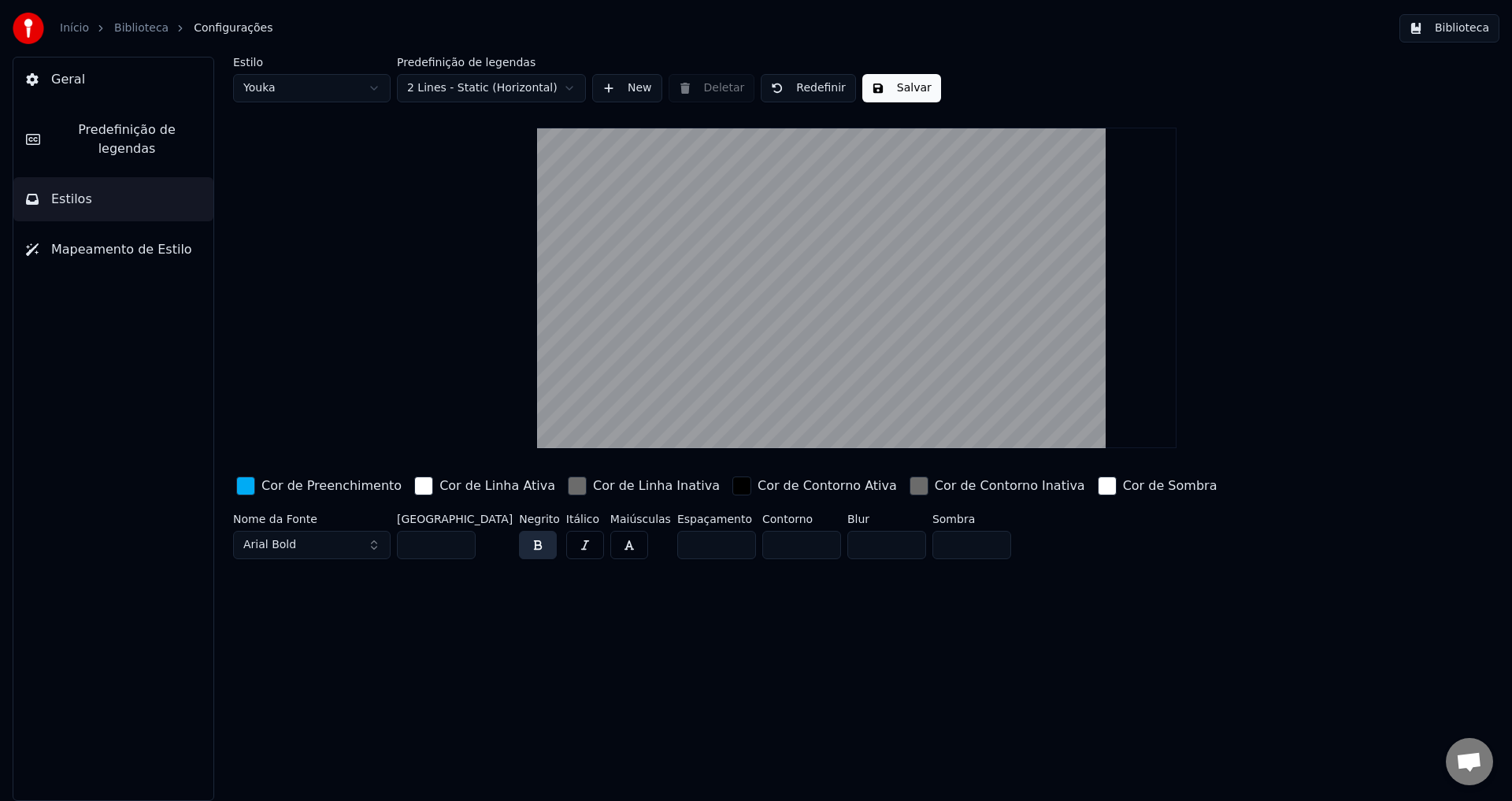
click at [414, 488] on div "button" at bounding box center [423, 486] width 19 height 19
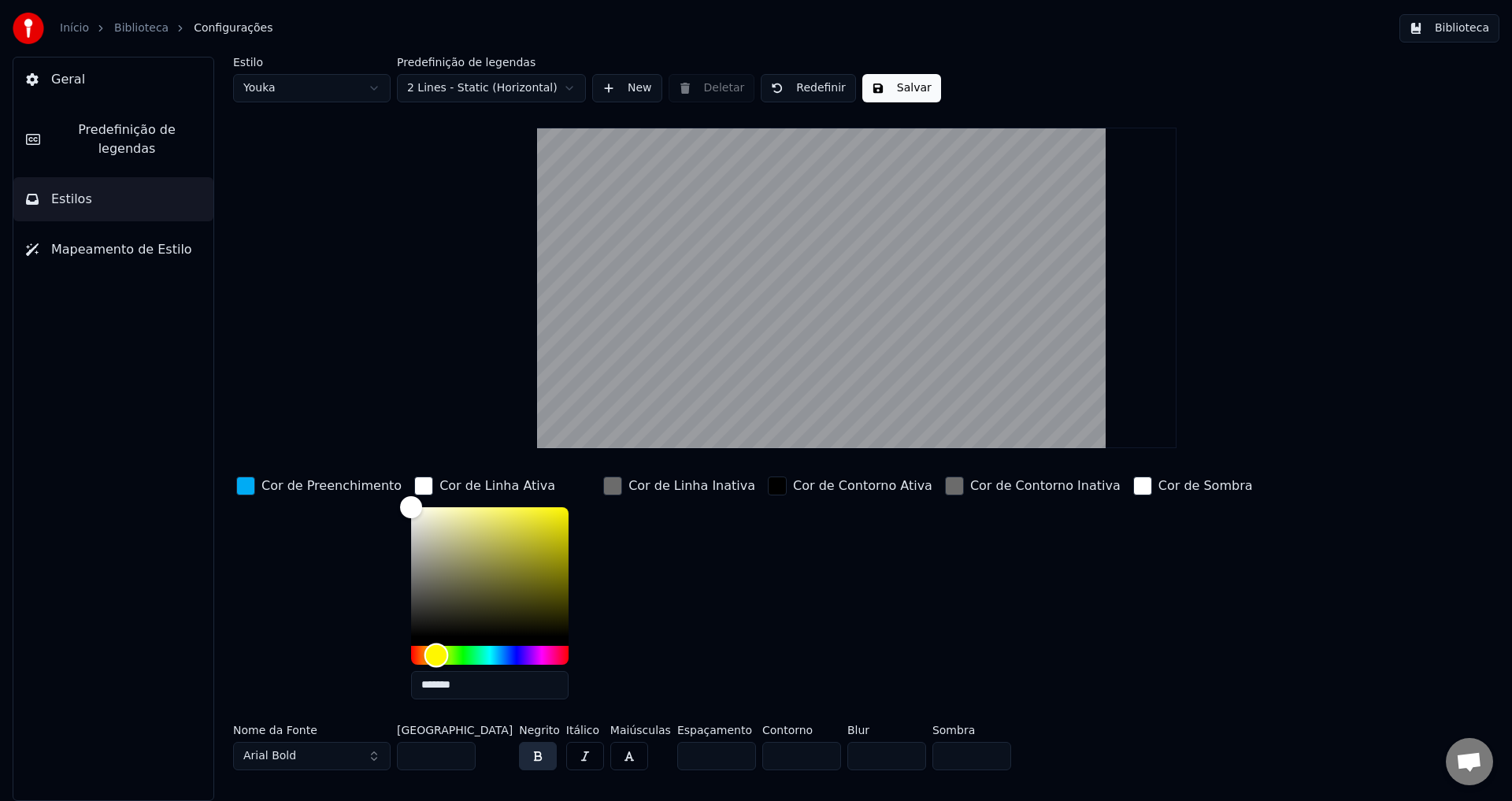
click at [421, 650] on div "Hue" at bounding box center [489, 655] width 157 height 19
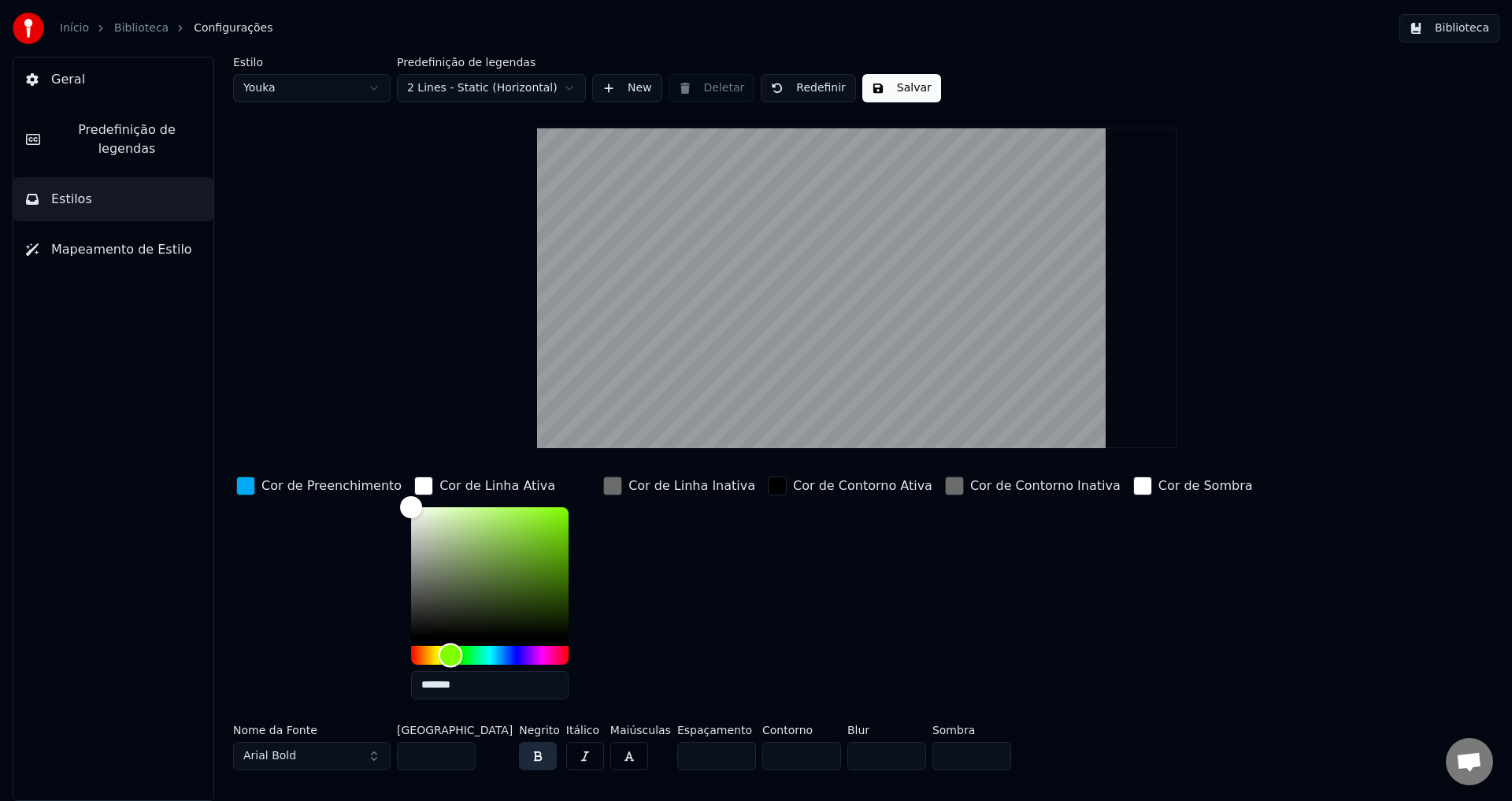
drag, startPoint x: 423, startPoint y: 654, endPoint x: 434, endPoint y: 644, distance: 14.9
click at [439, 654] on div "Hue" at bounding box center [450, 655] width 25 height 25
drag, startPoint x: 472, startPoint y: 548, endPoint x: 439, endPoint y: 562, distance: 35.8
click at [453, 486] on div "Cor de Linha Ativa *******" at bounding box center [502, 593] width 183 height 239
click at [416, 648] on div "Hue" at bounding box center [489, 655] width 157 height 19
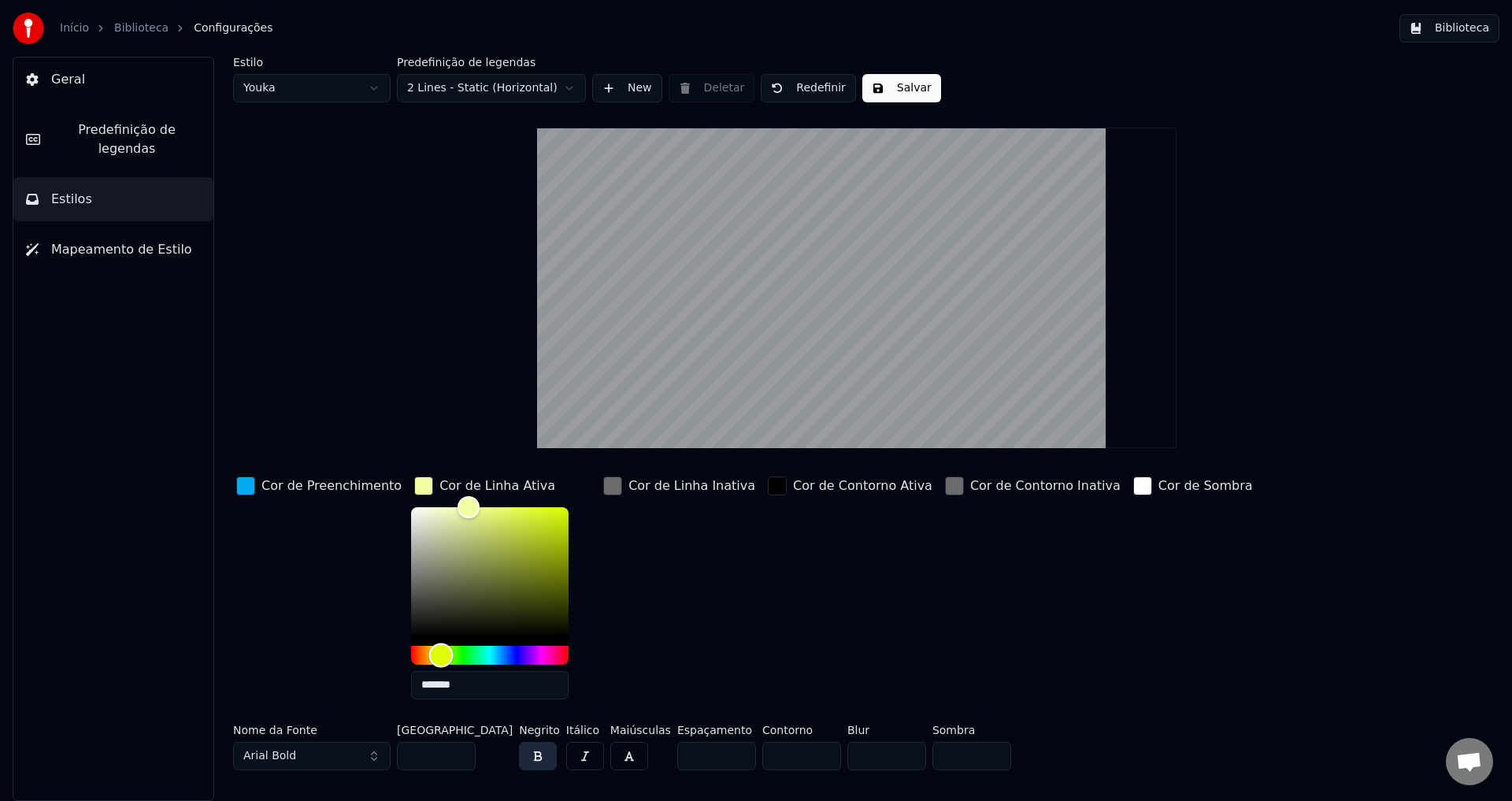
type input "*******"
click at [425, 655] on div "Hue" at bounding box center [437, 655] width 25 height 25
click at [603, 488] on div "button" at bounding box center [612, 486] width 19 height 19
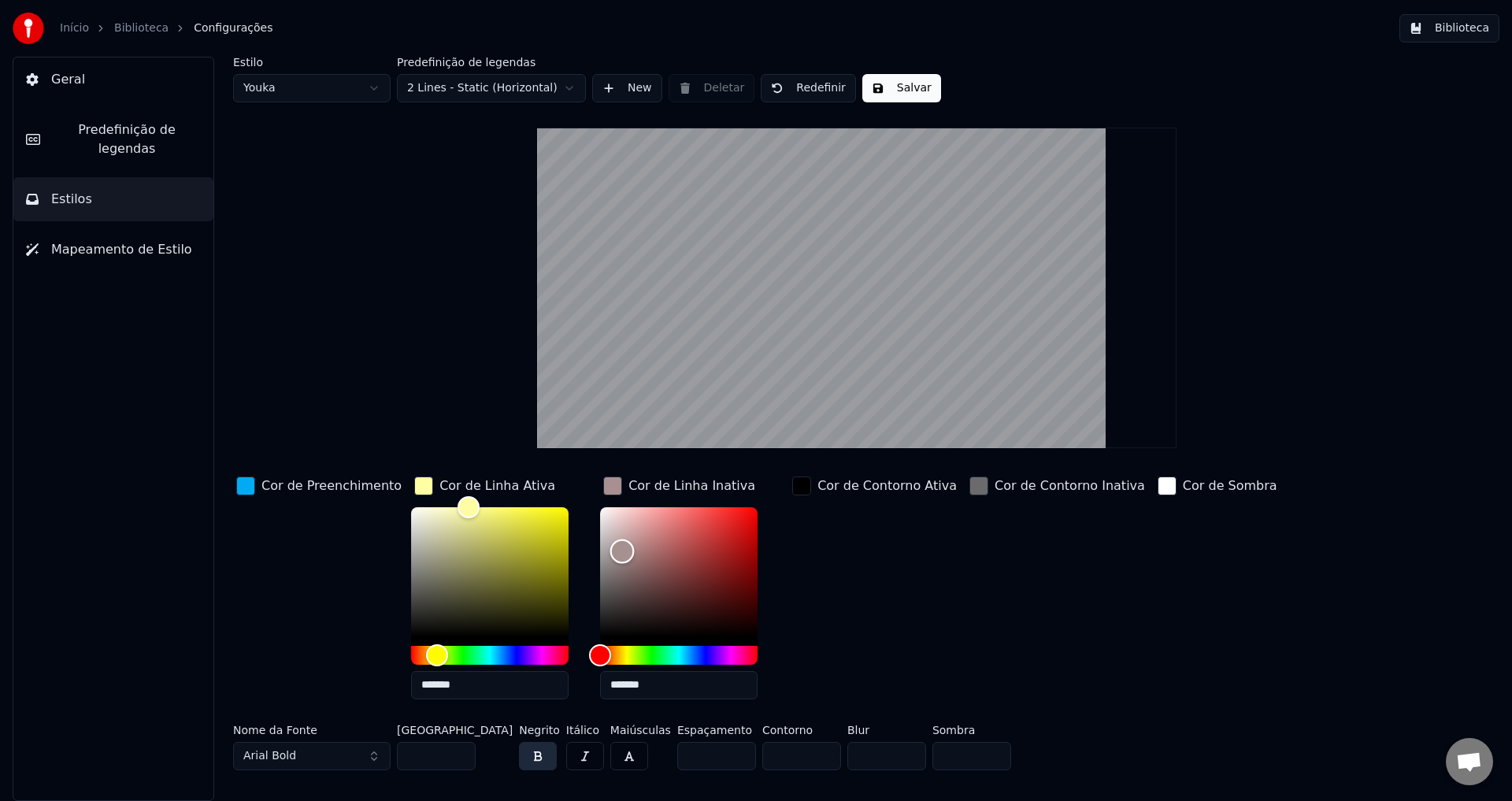
type input "*******"
drag, startPoint x: 607, startPoint y: 551, endPoint x: 559, endPoint y: 478, distance: 87.4
click at [559, 478] on div "Cor de Preenchimento Cor de Linha Ativa ******* Cor de Linha Inativa ******* Co…" at bounding box center [762, 593] width 1058 height 239
click at [884, 608] on div "Cor de Contorno Ativa" at bounding box center [875, 593] width 171 height 239
click at [1042, 654] on div "Cor de Contorno Inativa" at bounding box center [1057, 593] width 182 height 239
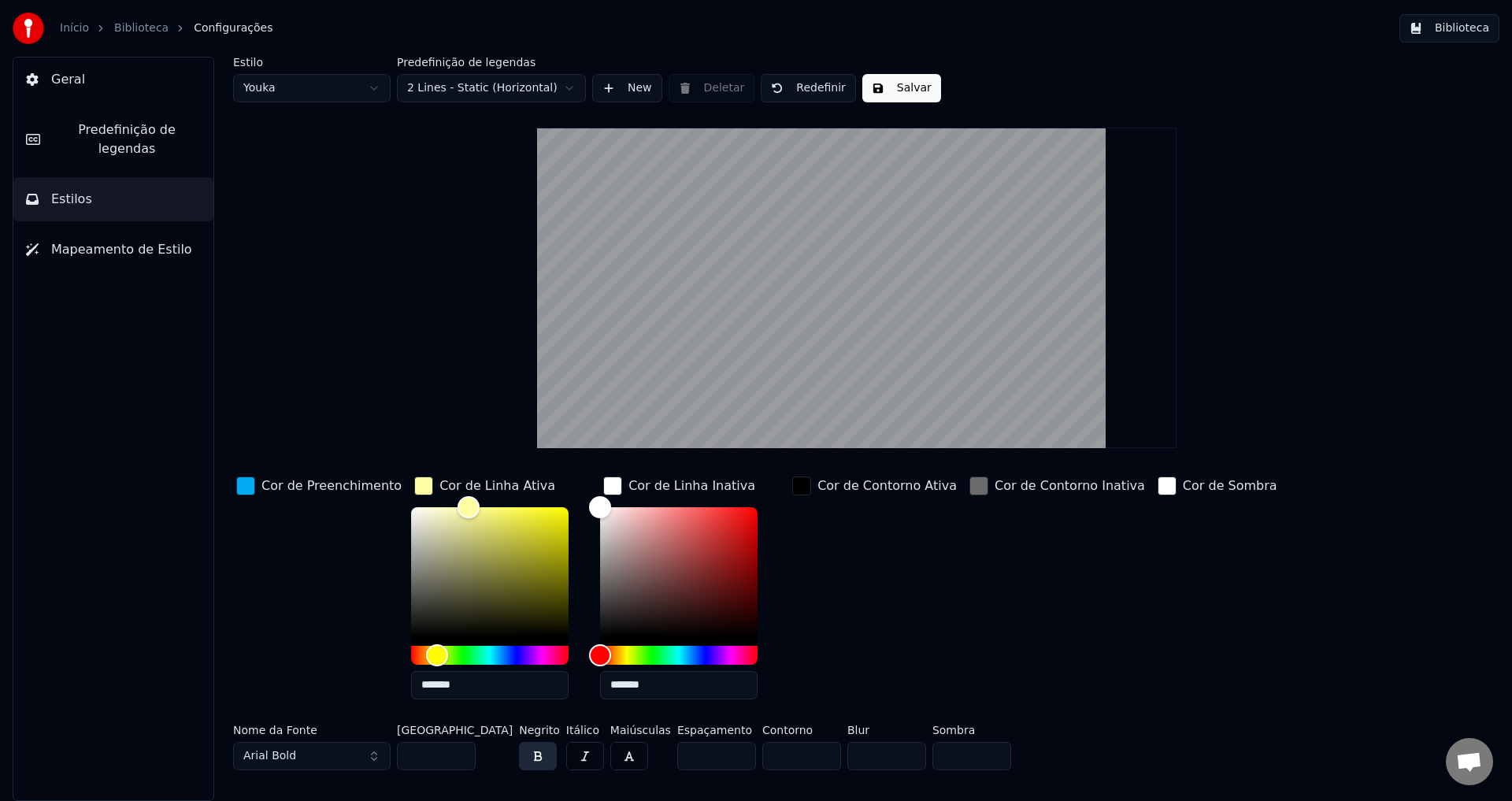
click at [897, 84] on button "Salvar" at bounding box center [901, 87] width 79 height 28
click at [130, 124] on span "Predefinição de legendas" at bounding box center [126, 139] width 148 height 38
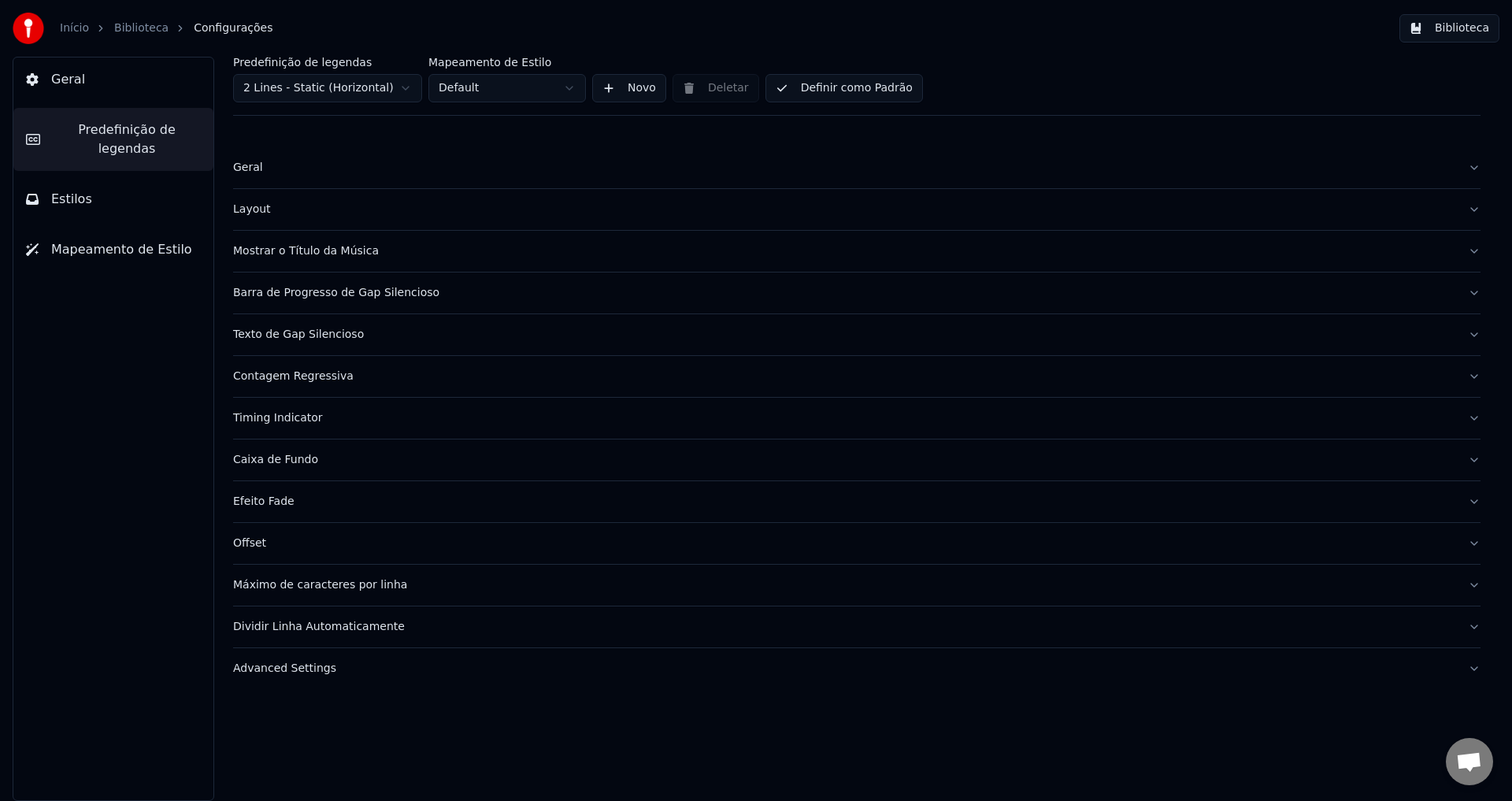
click at [138, 37] on div "Início Biblioteca Configurações" at bounding box center [142, 28] width 260 height 31
click at [135, 30] on link "Biblioteca" at bounding box center [141, 28] width 54 height 16
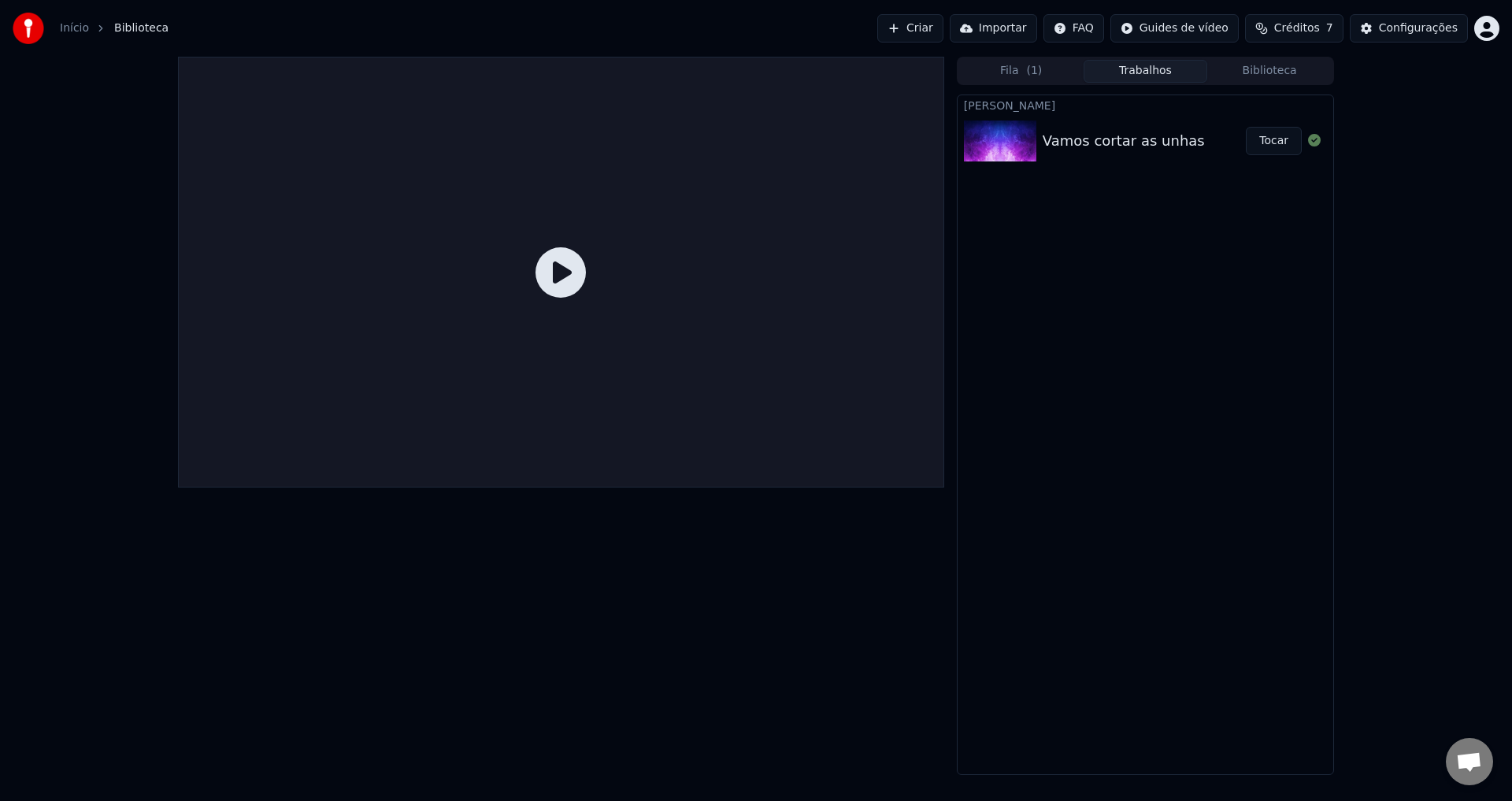
click at [1061, 135] on div "Vamos cortar as unhas" at bounding box center [1123, 141] width 163 height 22
click at [572, 276] on icon at bounding box center [560, 273] width 51 height 51
click at [1273, 142] on button "Tocar" at bounding box center [1273, 141] width 56 height 28
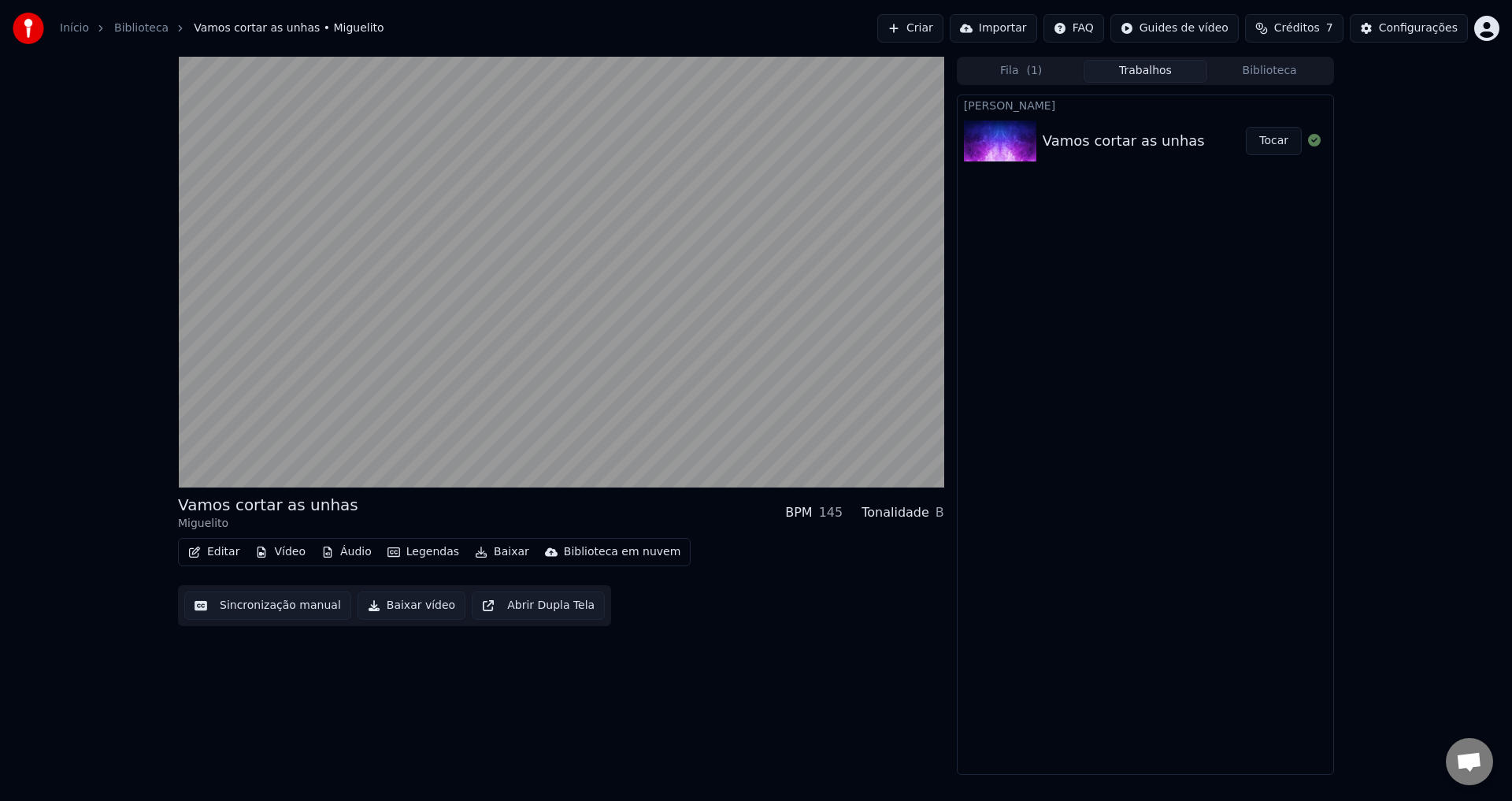
click at [475, 551] on icon "button" at bounding box center [481, 551] width 13 height 11
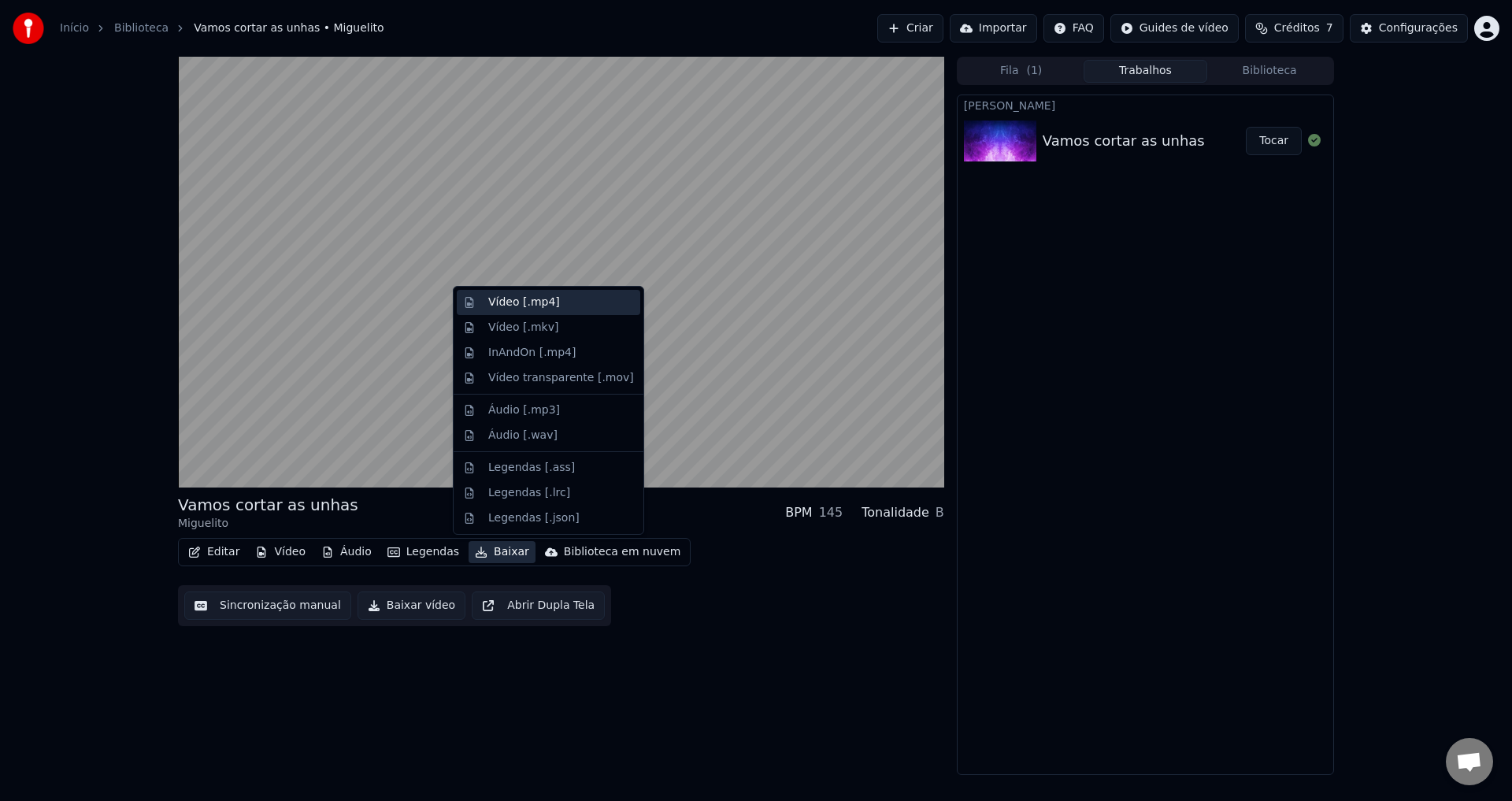
click at [548, 307] on div "Vídeo [.mp4]" at bounding box center [524, 302] width 72 height 16
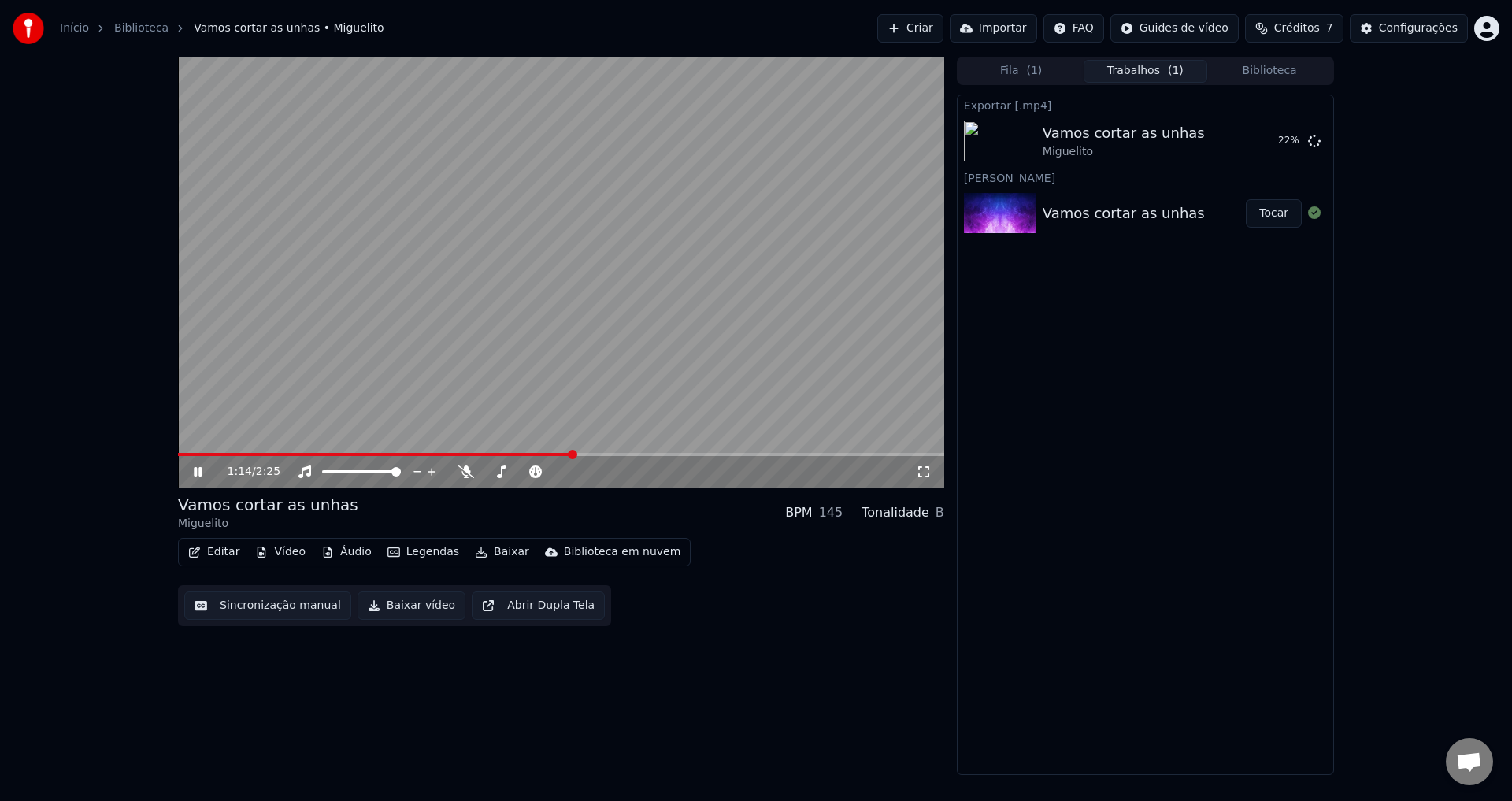
click at [199, 468] on icon at bounding box center [197, 471] width 8 height 9
click at [886, 452] on span at bounding box center [881, 454] width 9 height 9
click at [194, 470] on icon at bounding box center [197, 472] width 9 height 11
click at [194, 471] on icon at bounding box center [197, 472] width 9 height 11
click at [662, 452] on video at bounding box center [560, 272] width 766 height 431
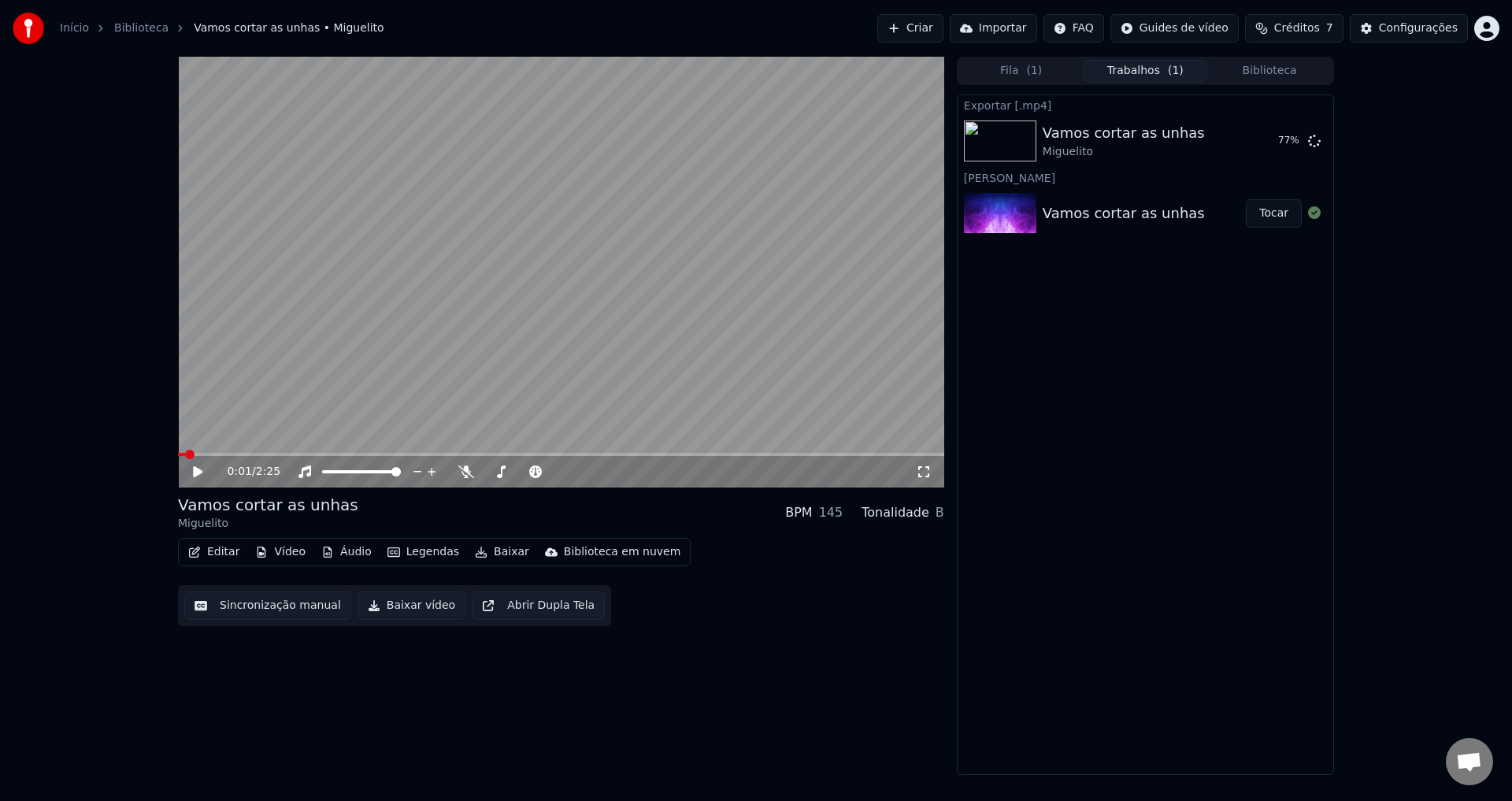
drag, startPoint x: 195, startPoint y: 451, endPoint x: 595, endPoint y: 451, distance: 400.0
click at [595, 451] on video at bounding box center [560, 272] width 766 height 431
click at [678, 452] on span at bounding box center [673, 454] width 9 height 9
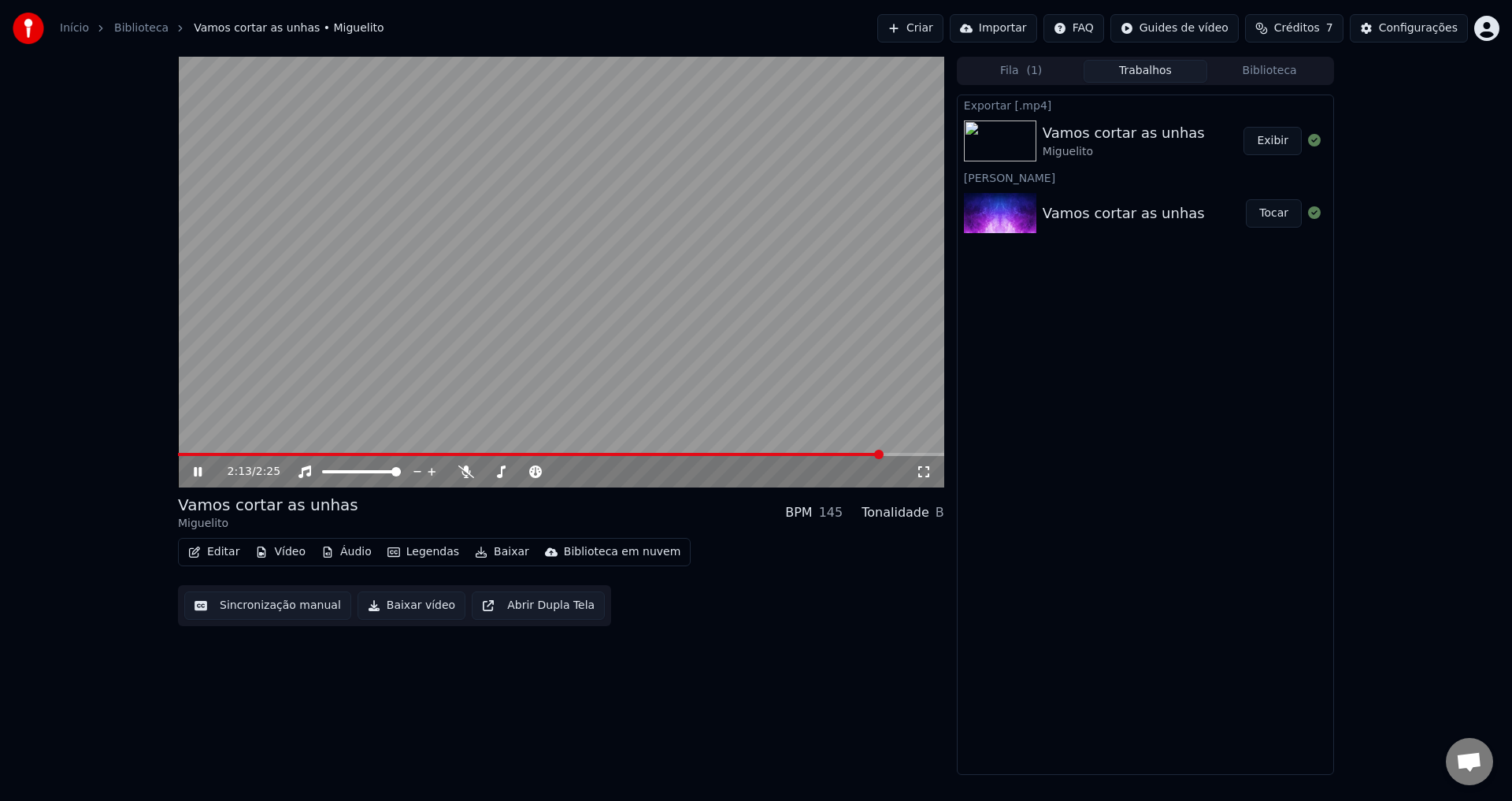
click at [196, 469] on icon at bounding box center [197, 471] width 8 height 9
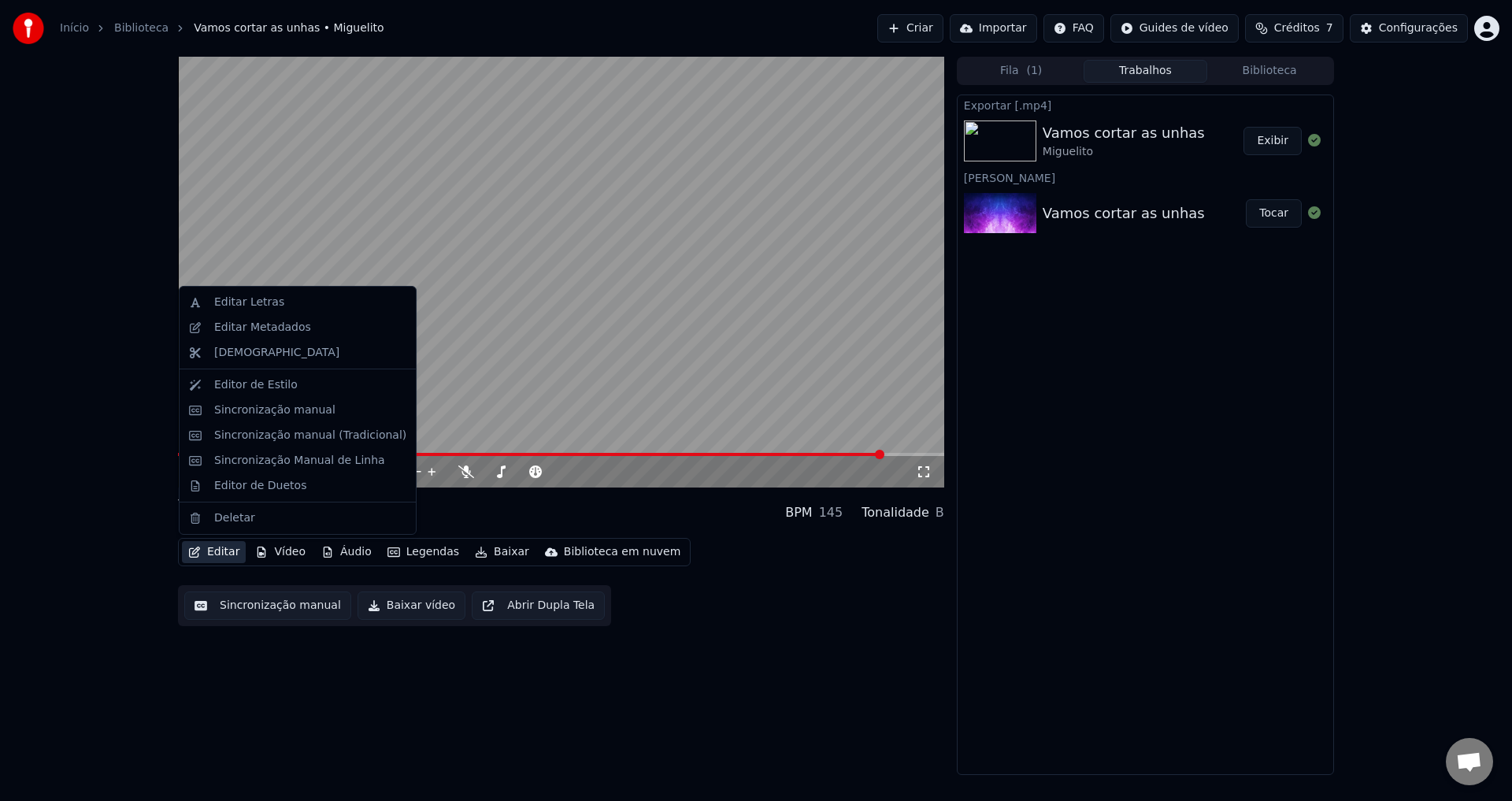
click at [223, 551] on button "Editar" at bounding box center [213, 552] width 63 height 22
click at [283, 308] on div "Editar Letras" at bounding box center [310, 302] width 192 height 16
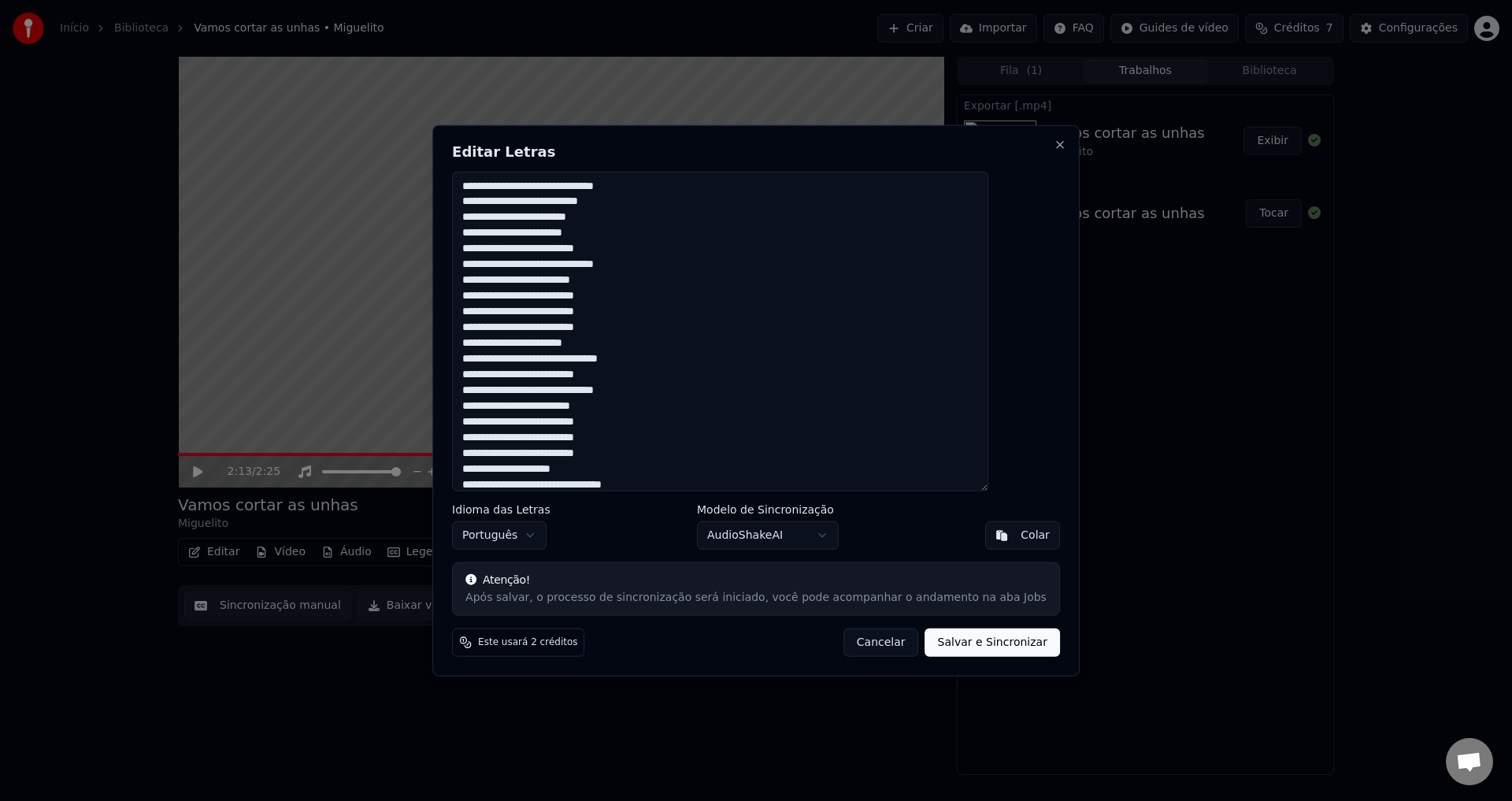
scroll to position [197, 0]
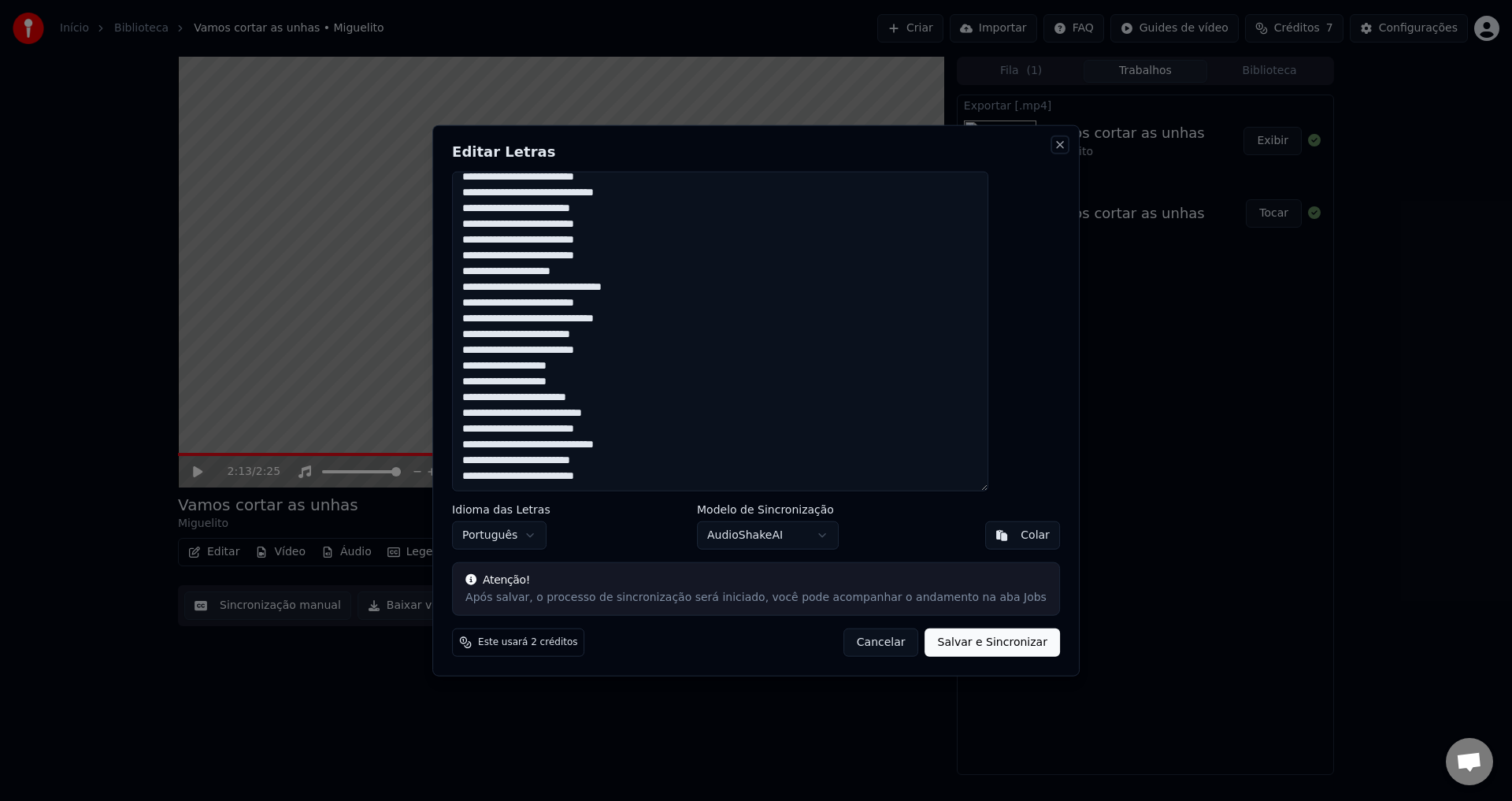
click at [1053, 144] on button "Close" at bounding box center [1059, 144] width 13 height 13
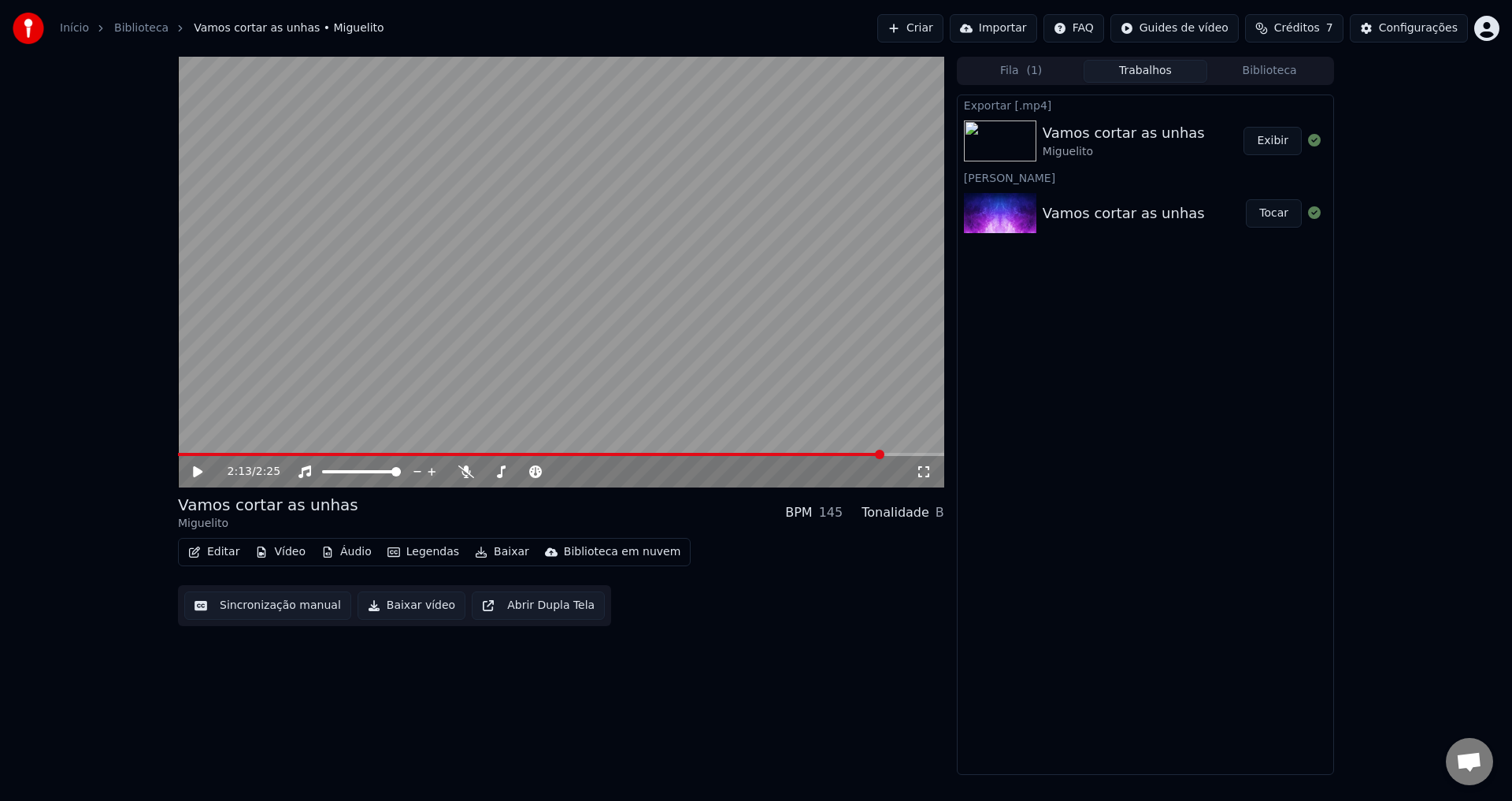
click at [186, 472] on div "2:13 / 2:25" at bounding box center [561, 472] width 753 height 16
click at [196, 472] on icon at bounding box center [197, 472] width 9 height 11
click at [196, 472] on icon at bounding box center [197, 471] width 8 height 9
click at [944, 459] on span at bounding box center [939, 454] width 9 height 9
click at [1163, 126] on div "Vamos cortar as unhas" at bounding box center [1123, 133] width 163 height 22
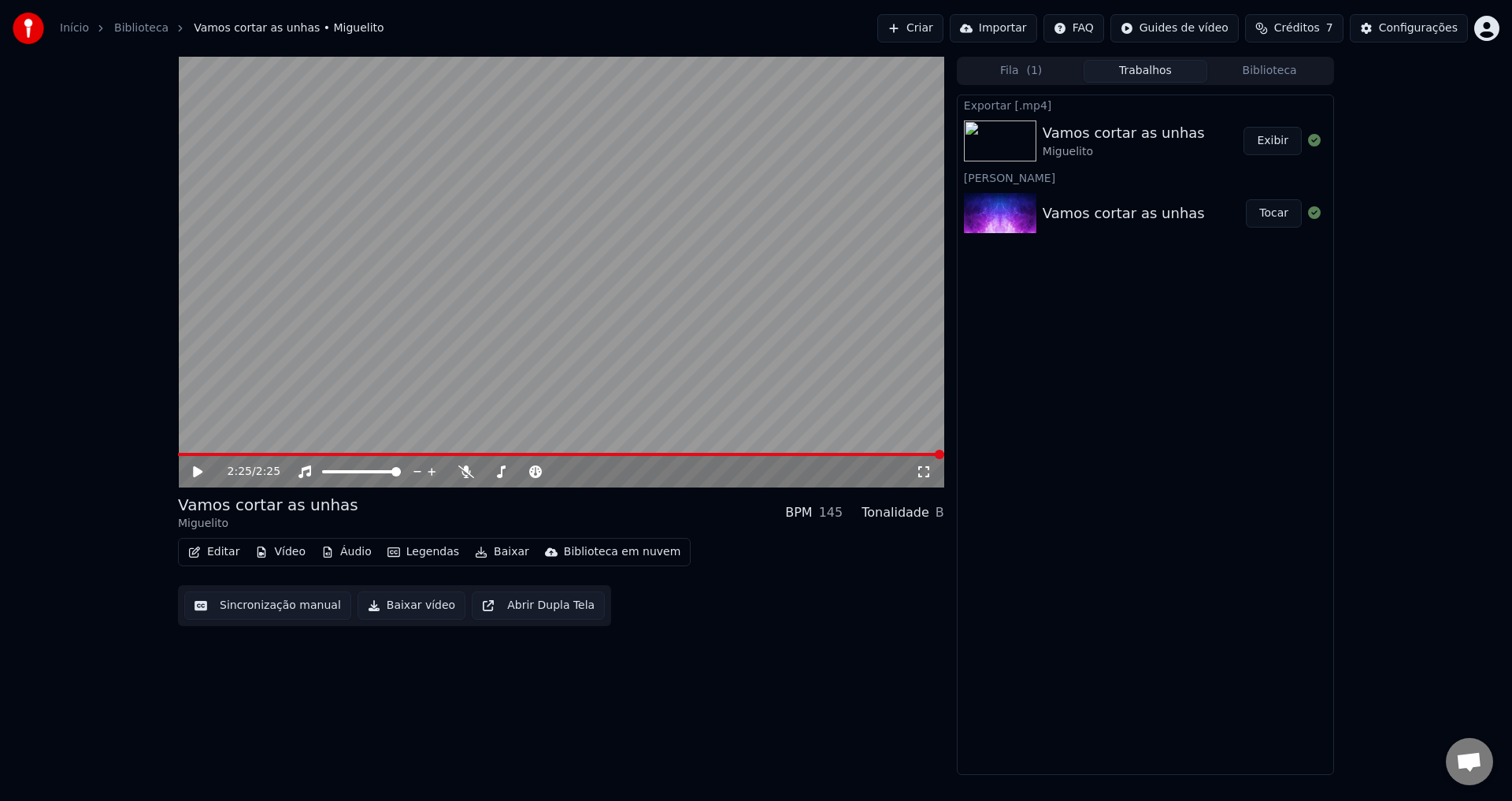
click at [1269, 145] on button "Exibir" at bounding box center [1272, 141] width 58 height 28
click at [194, 470] on icon at bounding box center [197, 472] width 9 height 11
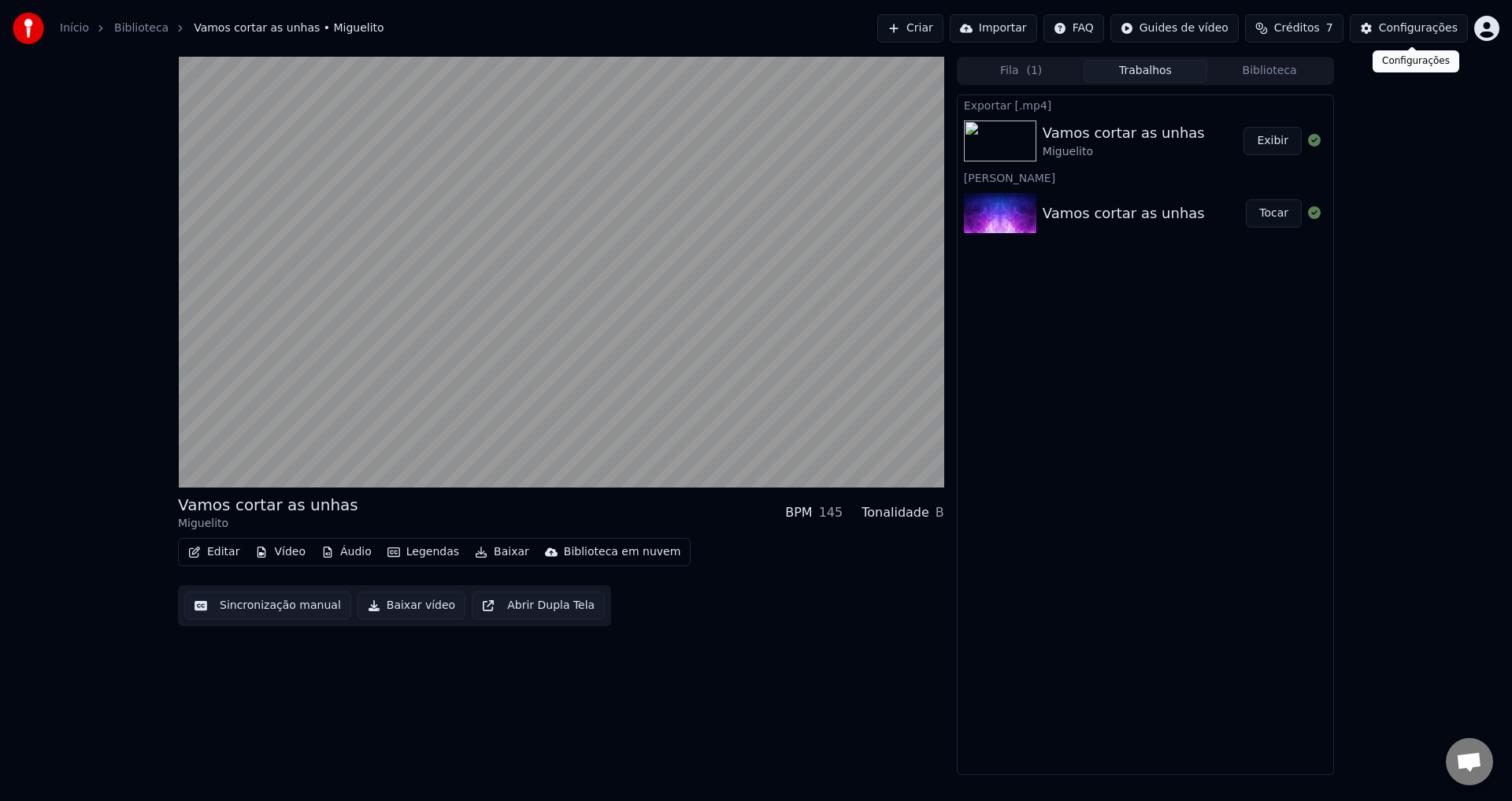
click at [1331, 25] on button "Créditos 7" at bounding box center [1294, 28] width 98 height 28
click at [1312, 147] on button "Atualizar" at bounding box center [1303, 145] width 88 height 28
click at [1284, 109] on td "7" at bounding box center [1289, 104] width 62 height 28
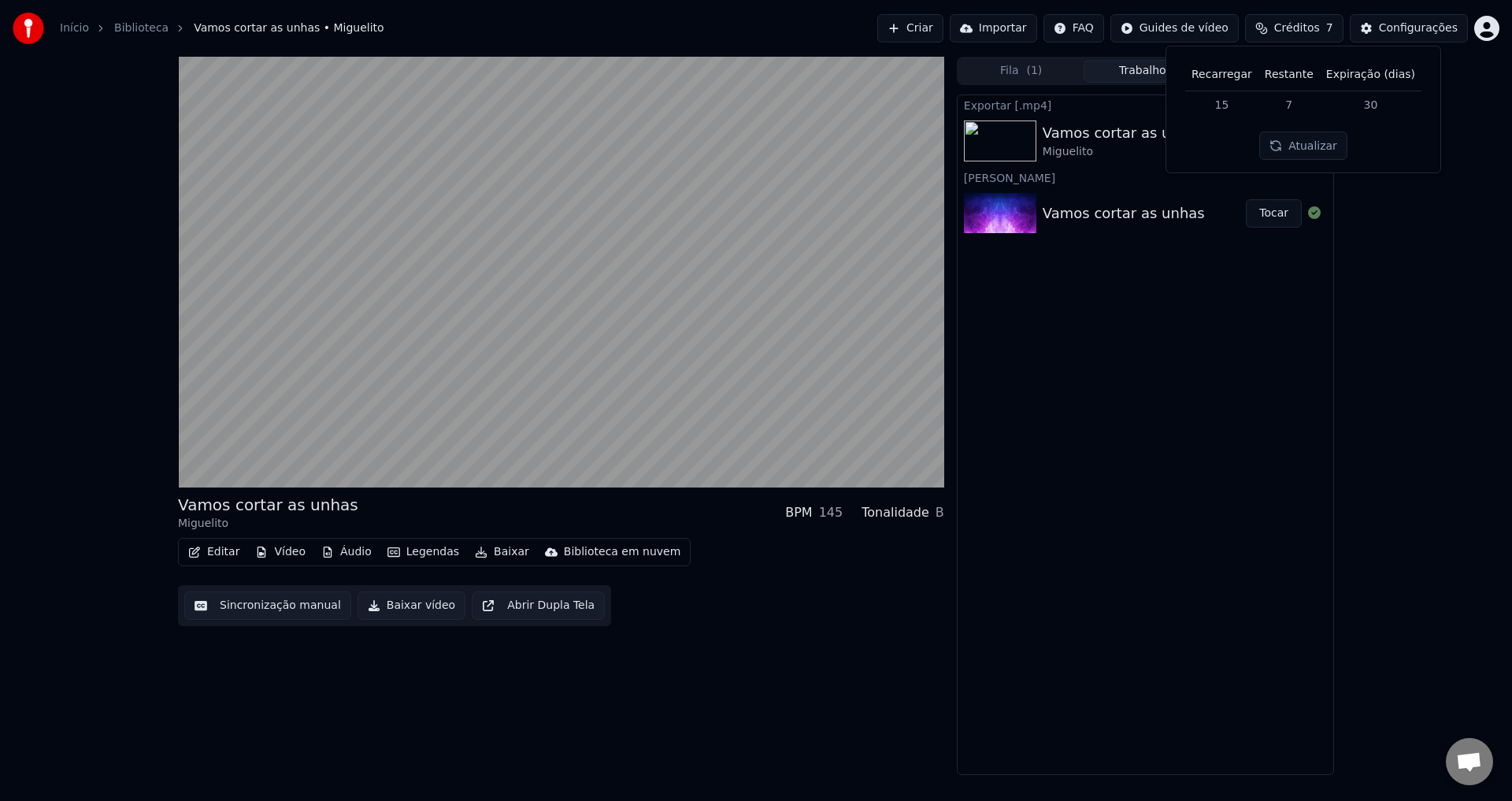
click at [1236, 104] on td "15" at bounding box center [1222, 104] width 73 height 28
click at [1236, 105] on td "15" at bounding box center [1222, 104] width 73 height 28
click at [1442, 19] on button "Configurações" at bounding box center [1408, 28] width 118 height 28
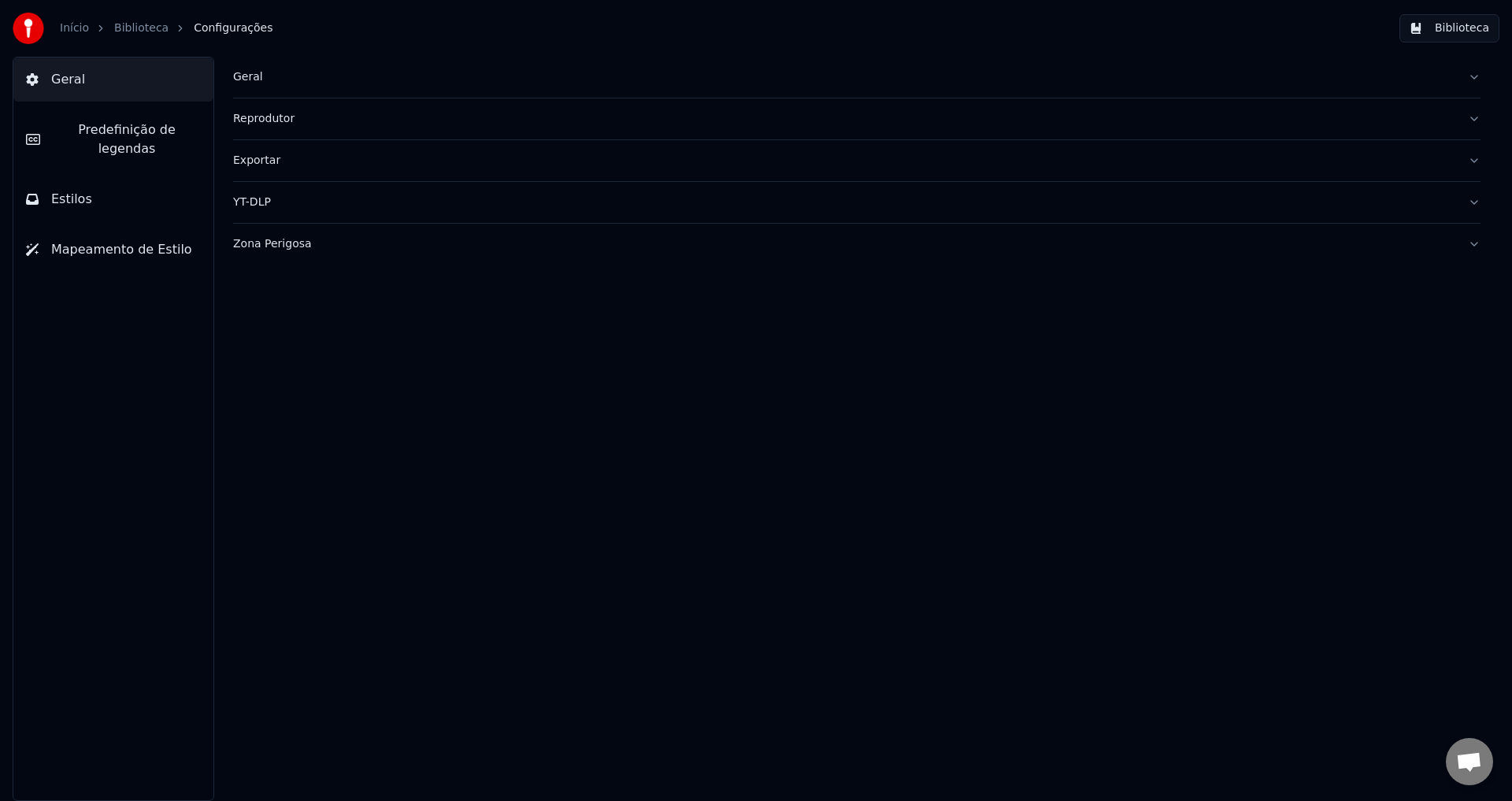
click at [67, 25] on link "Início" at bounding box center [74, 28] width 29 height 16
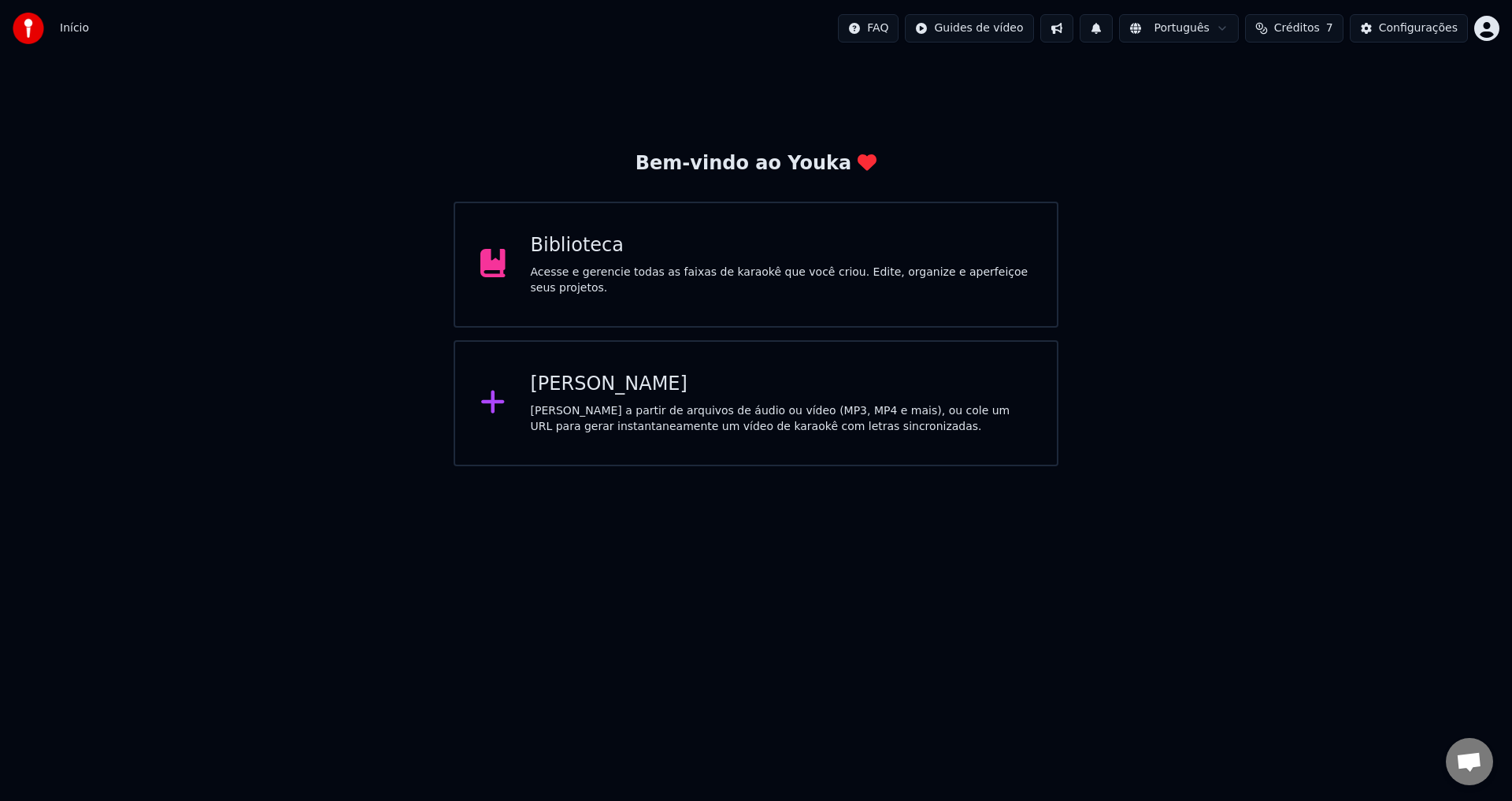
click at [1316, 30] on span "Créditos" at bounding box center [1297, 28] width 46 height 16
click at [1499, 25] on div "Início FAQ Guides de vídeo Português Créditos 7 Configurações" at bounding box center [756, 28] width 1512 height 57
click at [1487, 33] on html "Início FAQ Guides de vídeo Português Créditos 7 Configurações Bem-vindo ao Youk…" at bounding box center [756, 233] width 1512 height 467
click at [1420, 94] on span "Faturamento" at bounding box center [1393, 102] width 70 height 16
